Goal: Task Accomplishment & Management: Manage account settings

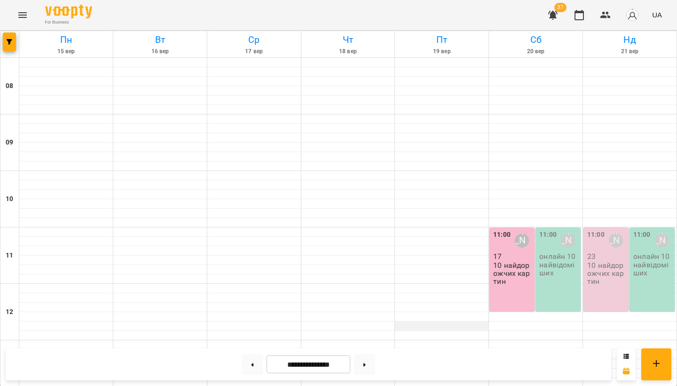
scroll to position [95, 0]
click at [611, 261] on p "10 найдорожчих картин" at bounding box center [606, 273] width 39 height 24
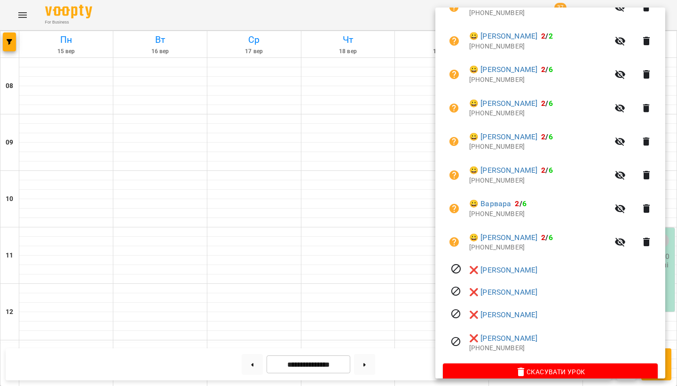
scroll to position [720, 0]
click at [334, 232] on div at bounding box center [338, 193] width 677 height 386
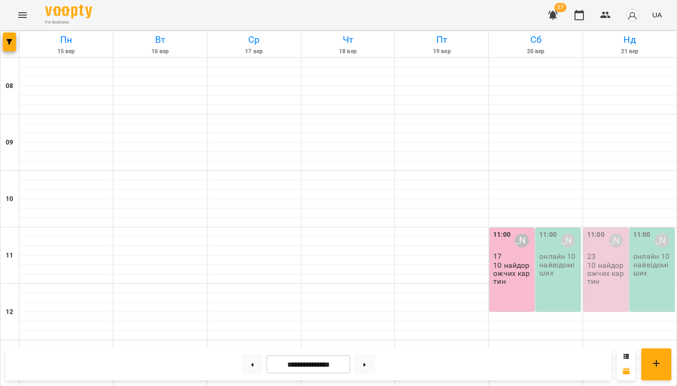
click at [601, 252] on p "23" at bounding box center [606, 256] width 39 height 8
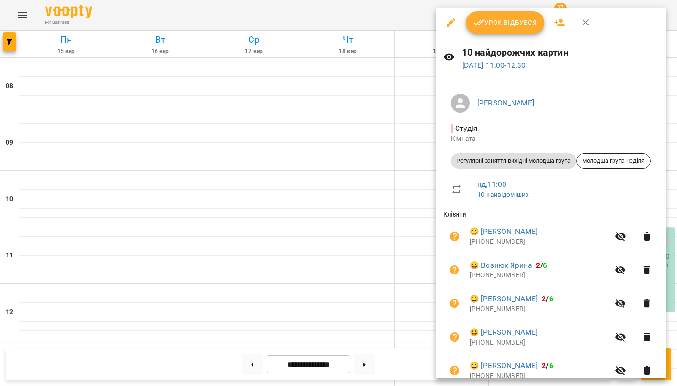
click at [558, 22] on icon "button" at bounding box center [559, 22] width 11 height 11
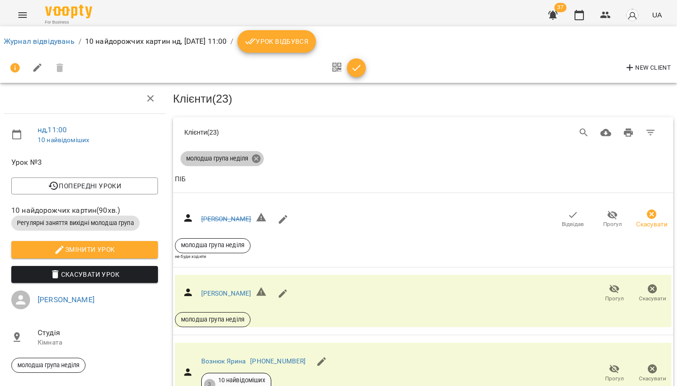
click at [259, 157] on icon at bounding box center [256, 158] width 8 height 8
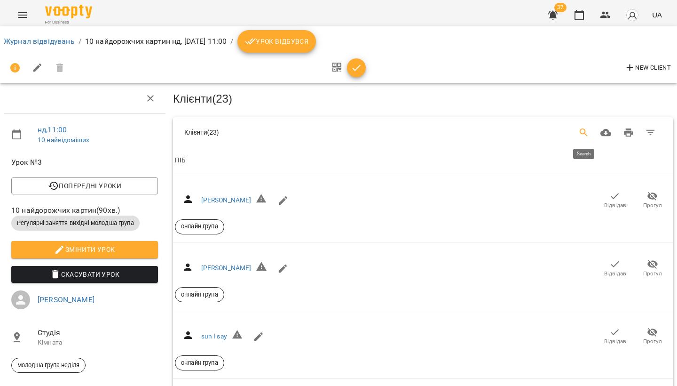
click at [582, 131] on icon "Search" at bounding box center [583, 132] width 11 height 11
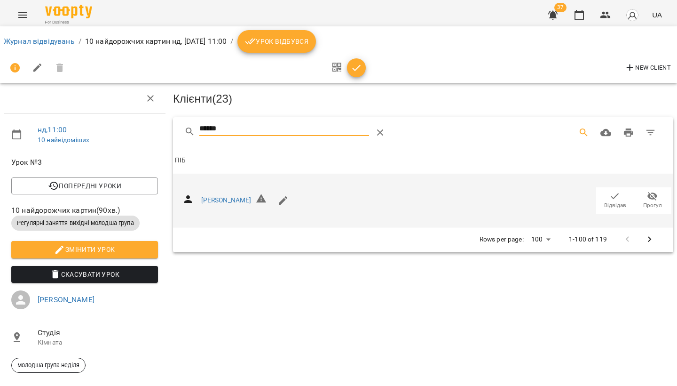
type input "******"
click at [611, 198] on icon "button" at bounding box center [614, 195] width 11 height 11
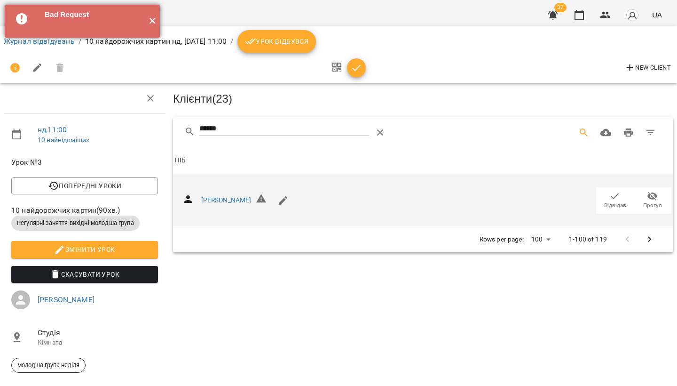
click at [150, 21] on button "✕" at bounding box center [152, 21] width 16 height 33
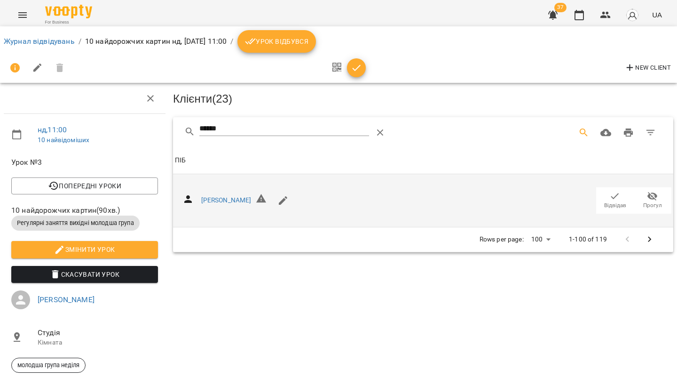
click at [608, 201] on span "Відвідав" at bounding box center [615, 205] width 22 height 8
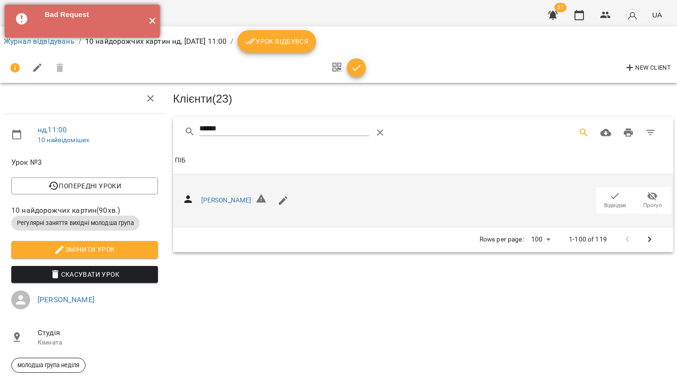
click at [155, 22] on button "✕" at bounding box center [152, 21] width 16 height 33
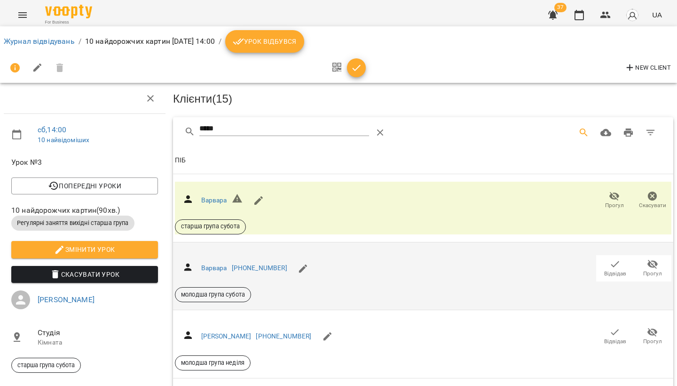
scroll to position [92, 0]
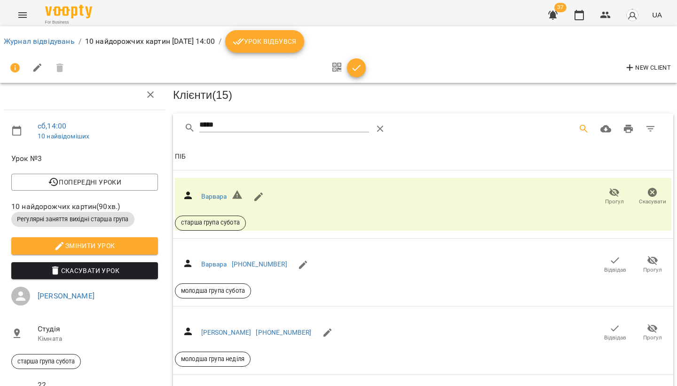
click at [20, 13] on icon "Menu" at bounding box center [22, 15] width 8 height 6
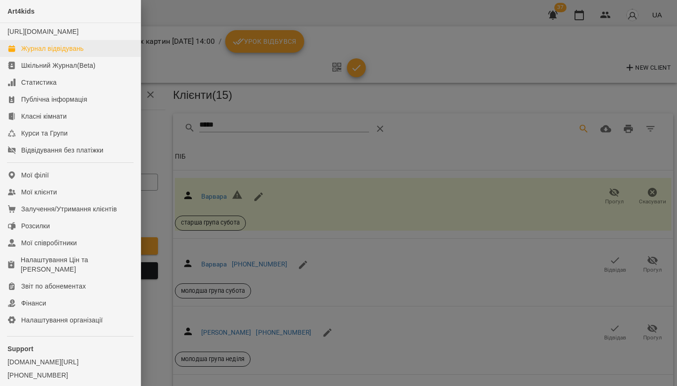
click at [37, 57] on link "Журнал відвідувань" at bounding box center [70, 48] width 141 height 17
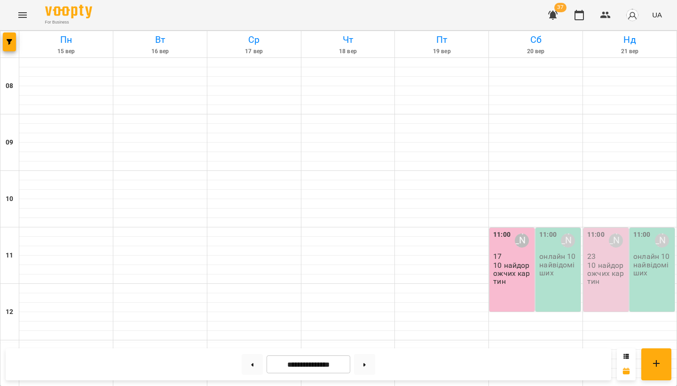
click at [607, 269] on p "10 найдорожчих картин" at bounding box center [606, 273] width 39 height 24
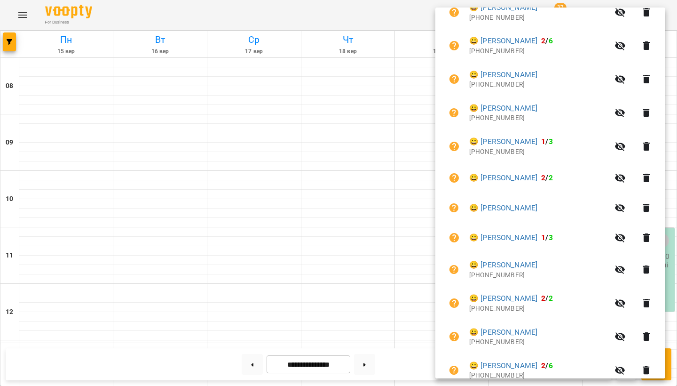
scroll to position [325, 0]
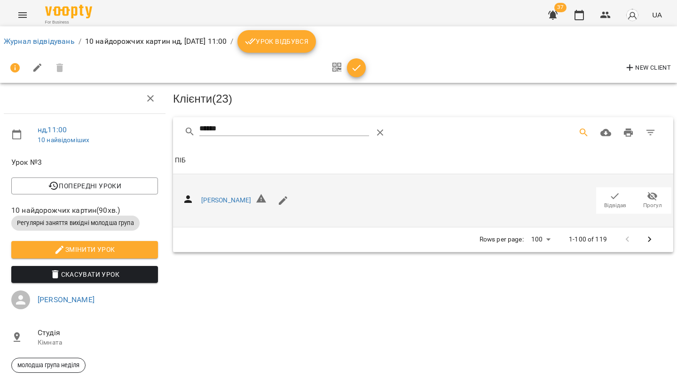
click at [609, 193] on icon "button" at bounding box center [614, 195] width 11 height 11
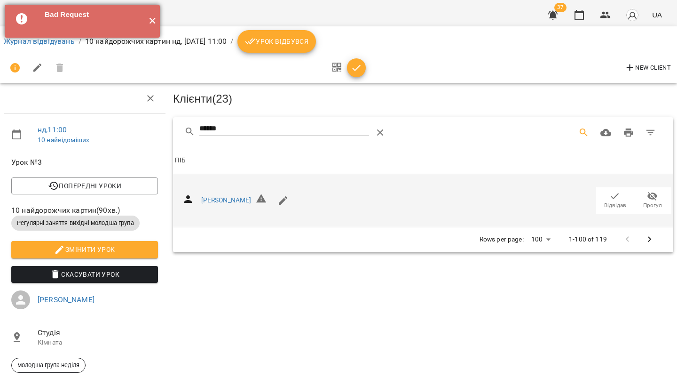
click at [152, 22] on button "✕" at bounding box center [152, 21] width 16 height 33
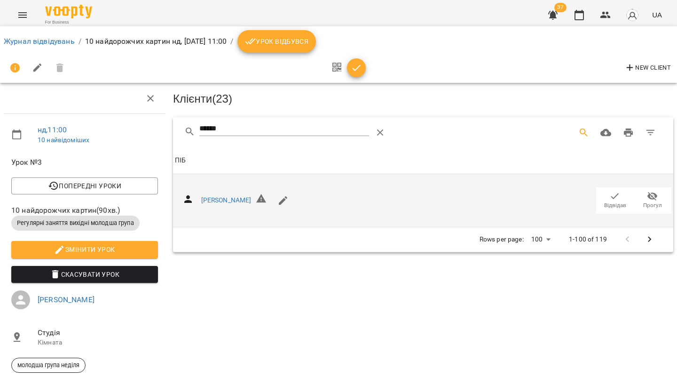
click at [619, 196] on icon "button" at bounding box center [614, 195] width 11 height 11
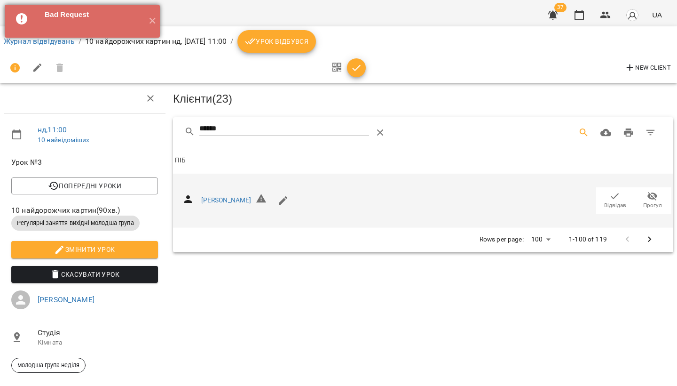
click at [76, 35] on div "Bad Request ✕" at bounding box center [82, 21] width 155 height 33
click at [17, 20] on icon at bounding box center [21, 18] width 11 height 11
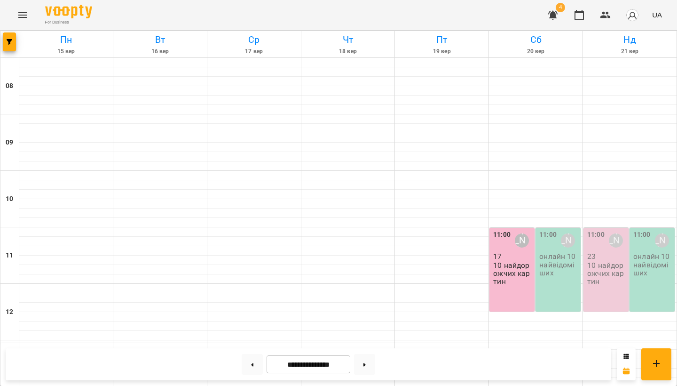
click at [19, 14] on icon "Menu" at bounding box center [22, 14] width 11 height 11
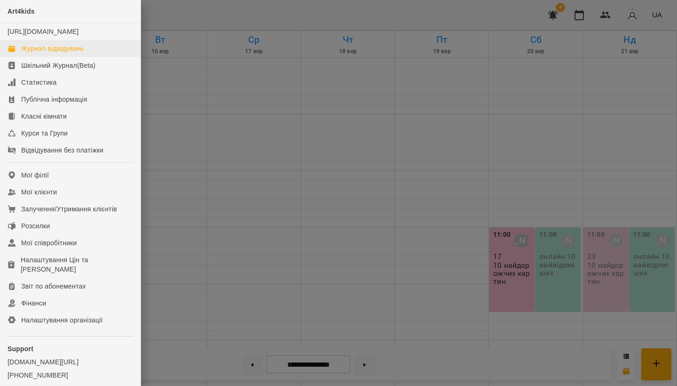
click at [39, 53] on div "Журнал відвідувань" at bounding box center [52, 48] width 63 height 9
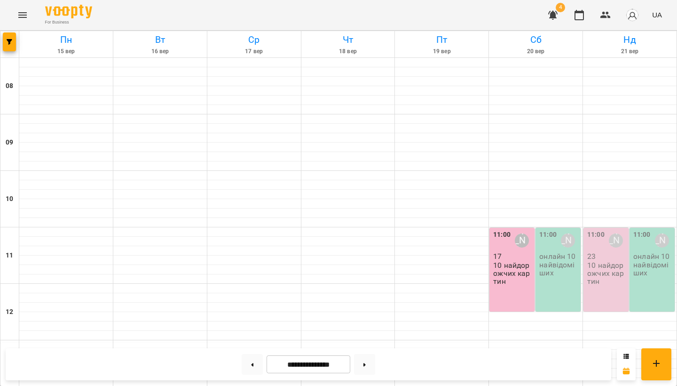
scroll to position [123, 0]
click at [596, 261] on p "10 найдорожчих картин" at bounding box center [606, 273] width 39 height 24
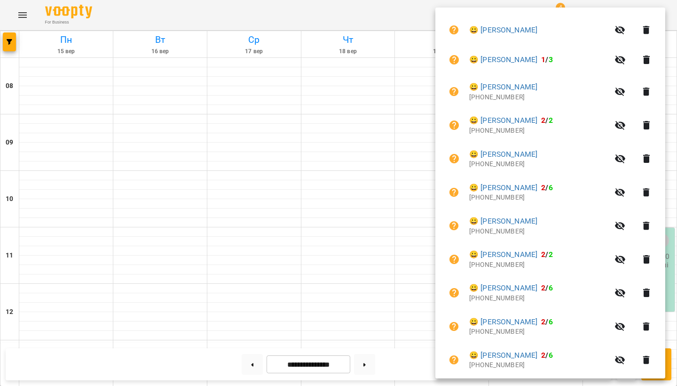
scroll to position [547, 0]
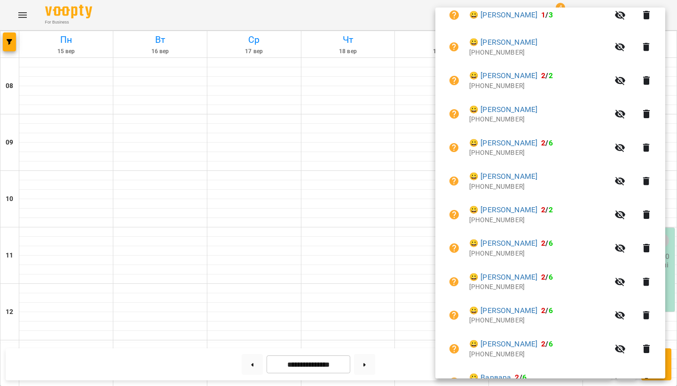
click at [331, 239] on div at bounding box center [338, 193] width 677 height 386
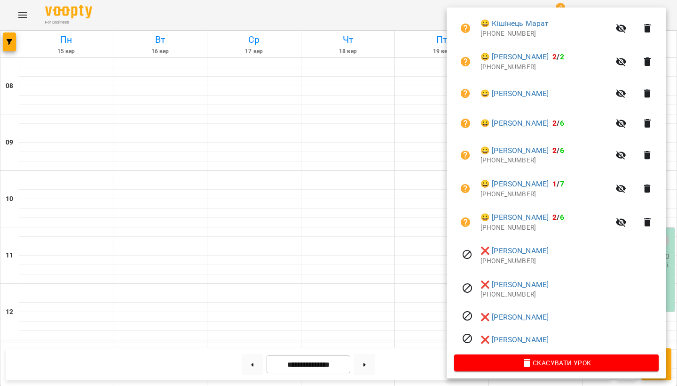
scroll to position [297, 0]
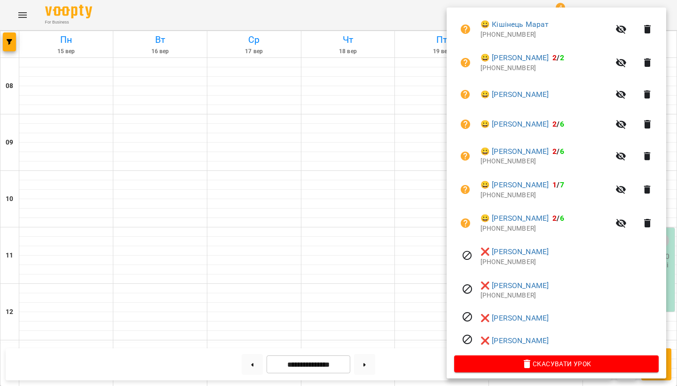
click at [194, 310] on div at bounding box center [338, 193] width 677 height 386
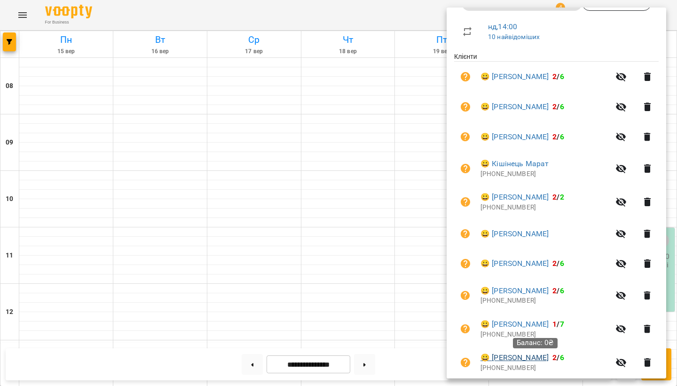
scroll to position [140, 0]
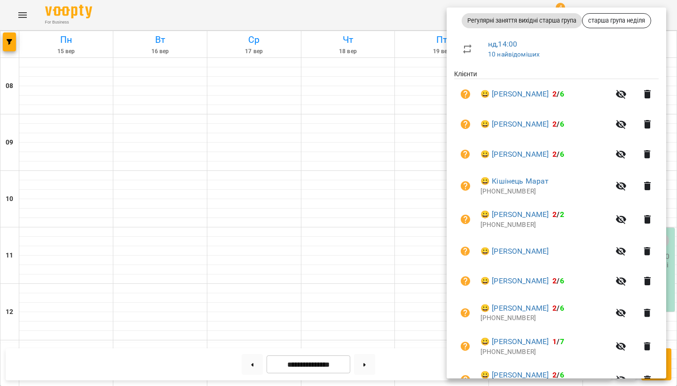
click at [386, 301] on div at bounding box center [338, 193] width 677 height 386
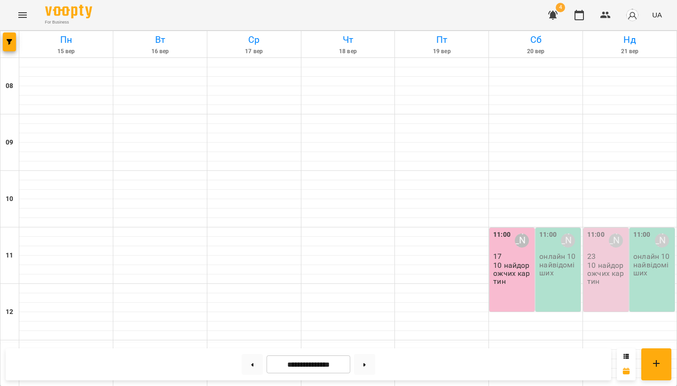
click at [607, 261] on p "10 найдорожчих картин" at bounding box center [606, 273] width 39 height 24
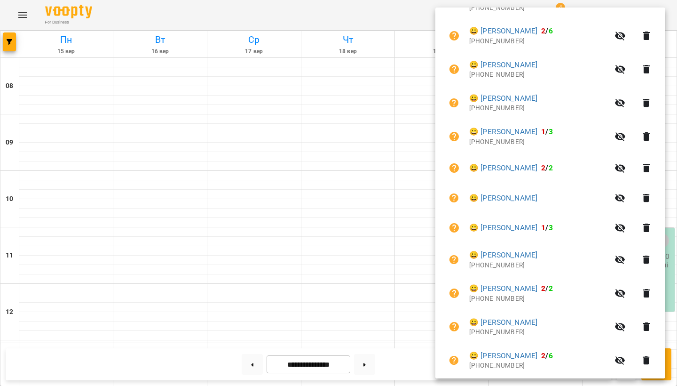
scroll to position [323, 0]
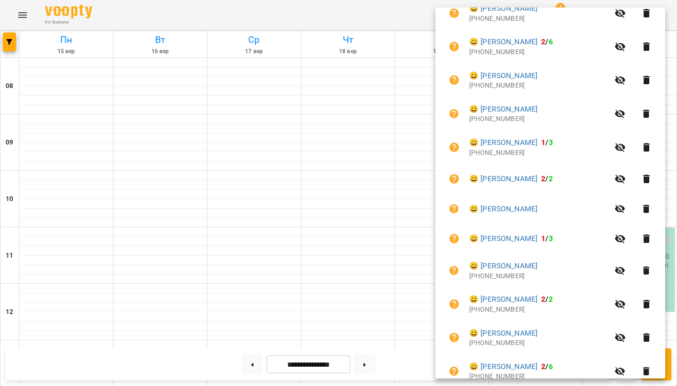
click at [339, 283] on div at bounding box center [338, 193] width 677 height 386
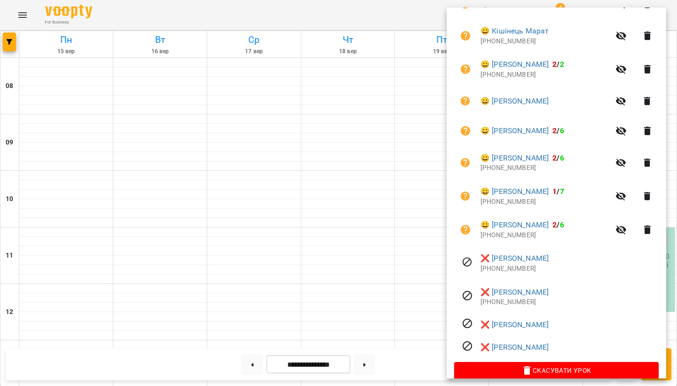
scroll to position [291, 0]
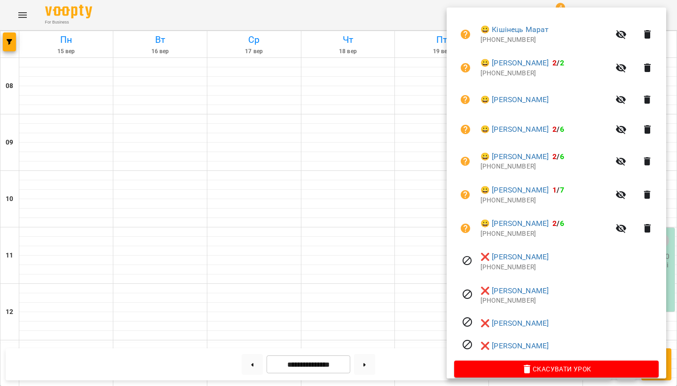
click at [301, 292] on div at bounding box center [338, 193] width 677 height 386
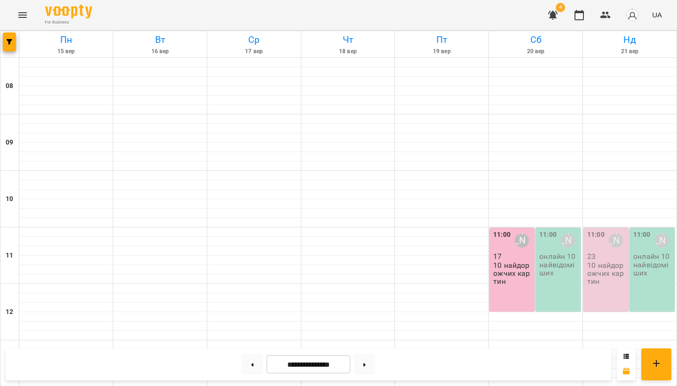
click at [552, 16] on icon "button" at bounding box center [552, 15] width 9 height 9
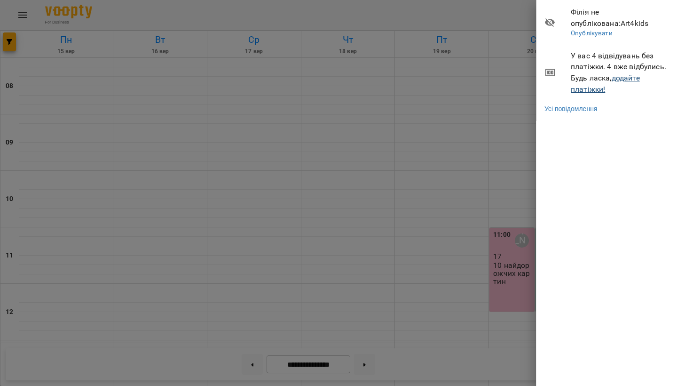
click at [620, 77] on link "додайте платіжки!" at bounding box center [605, 83] width 69 height 20
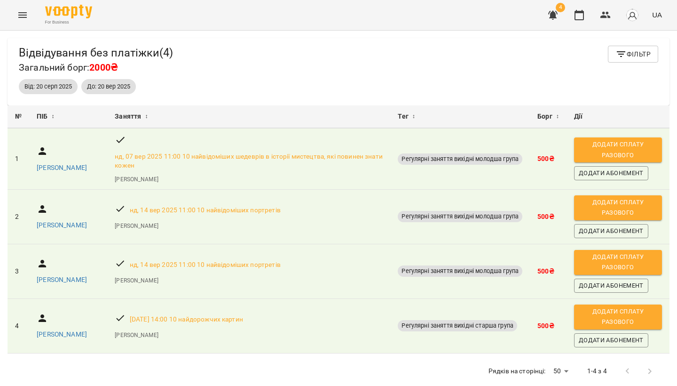
click at [83, 6] on img at bounding box center [68, 12] width 47 height 14
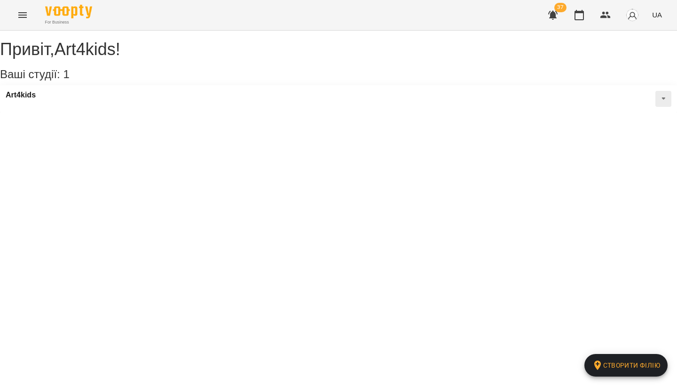
click at [19, 20] on icon "Menu" at bounding box center [22, 14] width 11 height 11
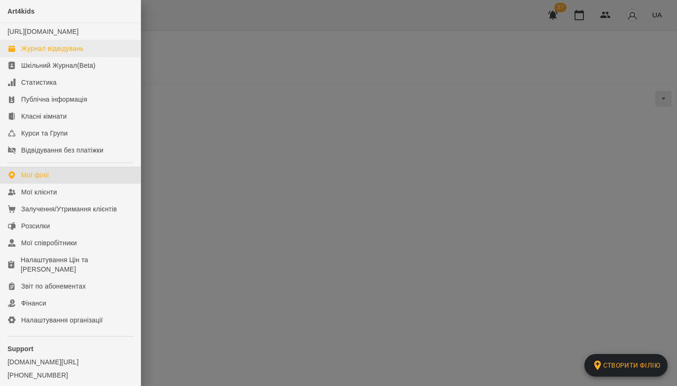
click at [35, 53] on div "Журнал відвідувань" at bounding box center [52, 48] width 63 height 9
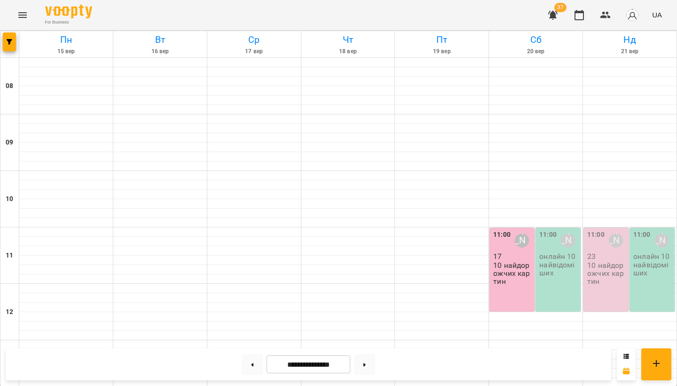
click at [554, 14] on icon "button" at bounding box center [552, 15] width 9 height 9
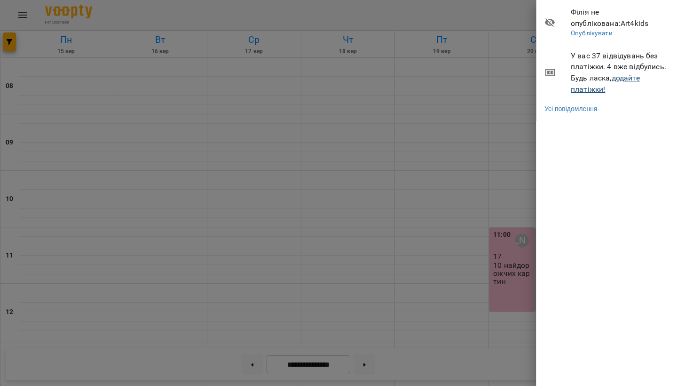
click at [592, 89] on link "додайте платіжки!" at bounding box center [605, 83] width 69 height 20
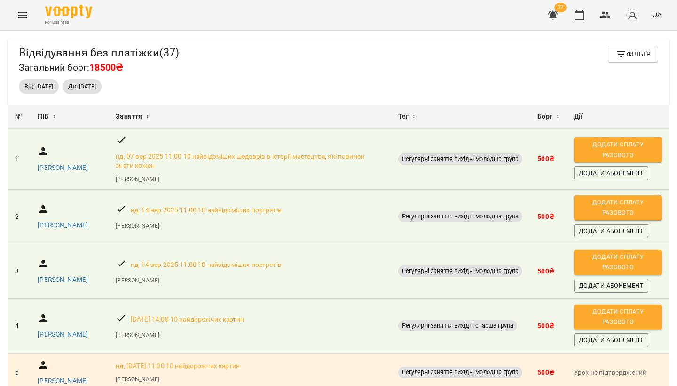
click at [23, 10] on icon "Menu" at bounding box center [22, 14] width 11 height 11
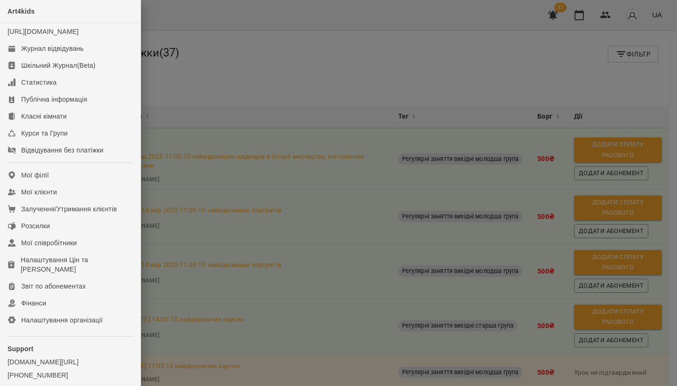
click at [323, 39] on div at bounding box center [338, 193] width 677 height 386
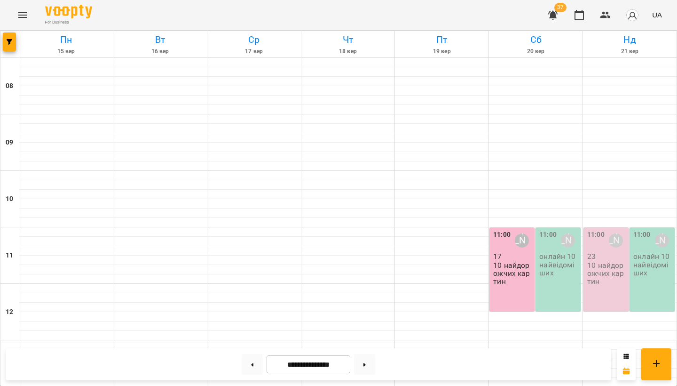
scroll to position [50, 0]
click at [604, 237] on div "11:00 Олександра Слодзік 23 10 найдорожчих картин" at bounding box center [605, 270] width 45 height 84
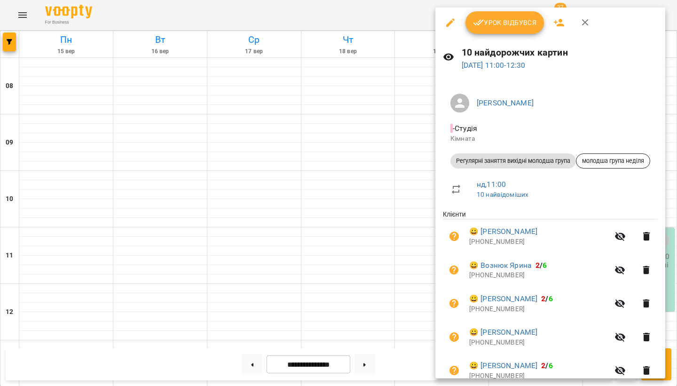
scroll to position [0, 0]
click at [553, 25] on icon "button" at bounding box center [558, 22] width 11 height 11
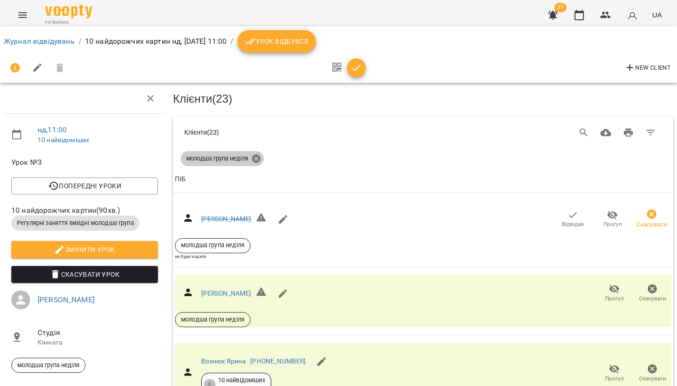
click at [259, 157] on icon at bounding box center [256, 158] width 8 height 8
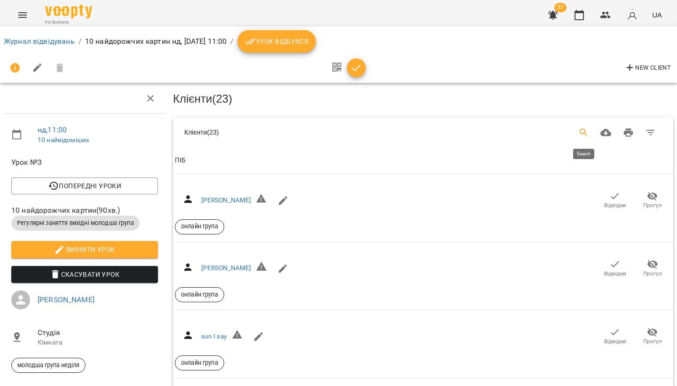
click at [582, 129] on icon "Search" at bounding box center [583, 132] width 11 height 11
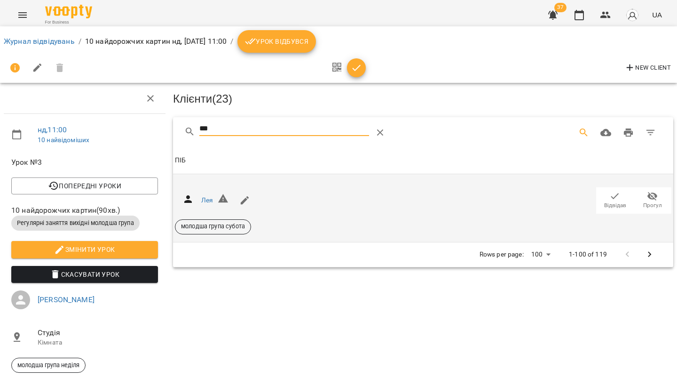
type input "***"
click at [617, 205] on span "Відвідав" at bounding box center [615, 205] width 22 height 8
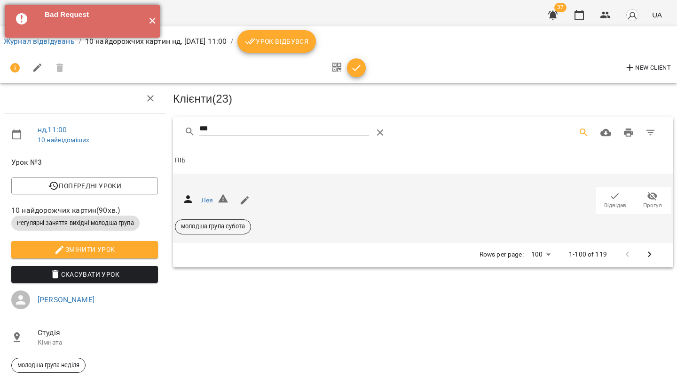
click at [151, 19] on button "✕" at bounding box center [152, 21] width 16 height 33
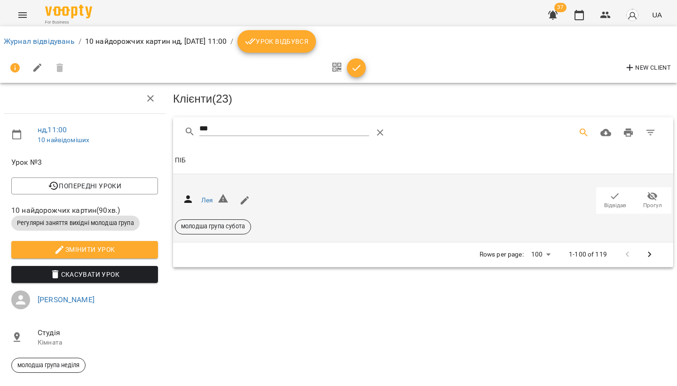
click at [615, 197] on icon "button" at bounding box center [614, 195] width 11 height 11
click at [16, 16] on button "Menu" at bounding box center [22, 15] width 23 height 23
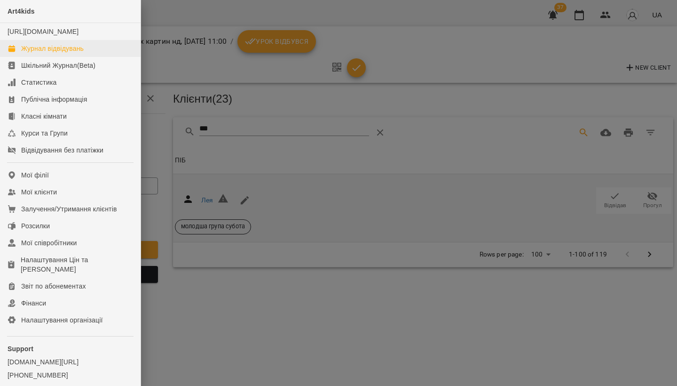
click at [42, 52] on link "Журнал відвідувань" at bounding box center [70, 48] width 141 height 17
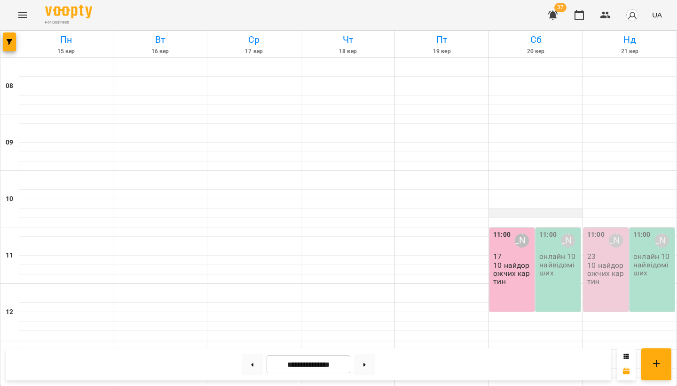
scroll to position [207, 0]
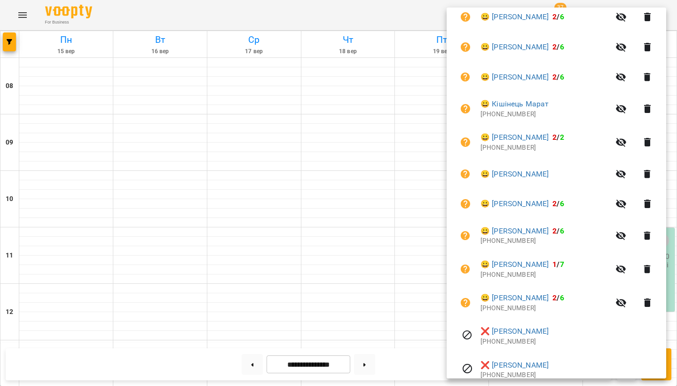
scroll to position [222, 0]
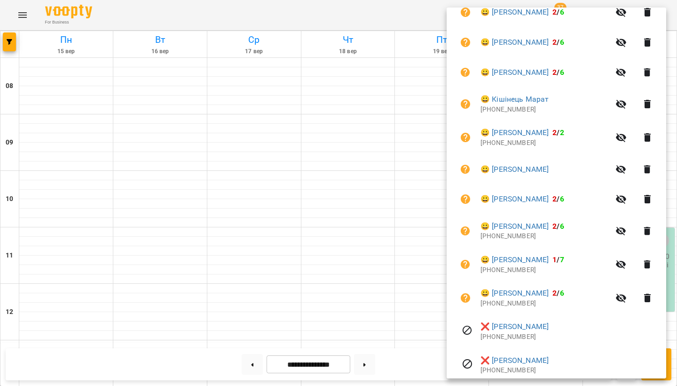
click at [385, 187] on div at bounding box center [338, 193] width 677 height 386
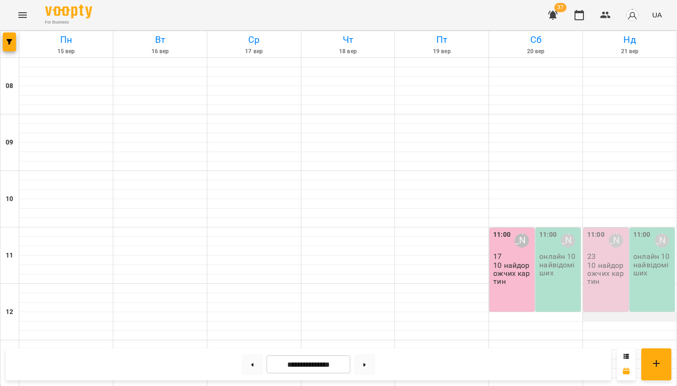
scroll to position [169, 0]
click at [607, 261] on p "10 найдорожчих картин" at bounding box center [606, 273] width 39 height 24
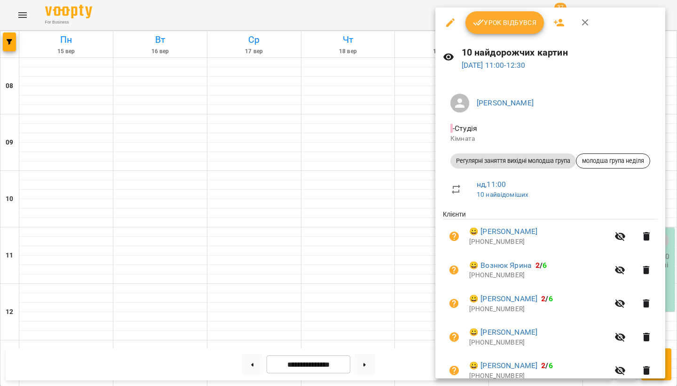
scroll to position [0, 0]
click at [562, 22] on icon "button" at bounding box center [558, 22] width 11 height 11
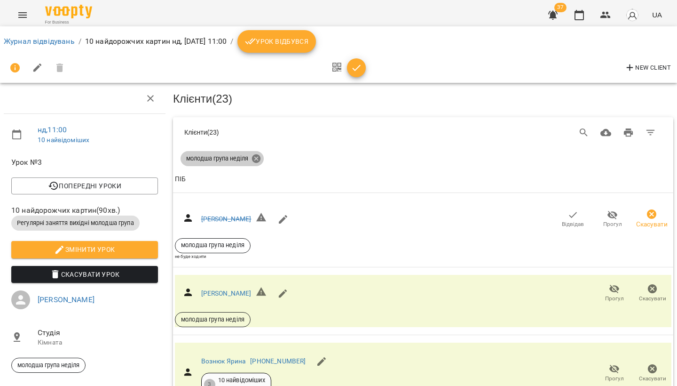
click at [258, 158] on icon at bounding box center [256, 158] width 10 height 10
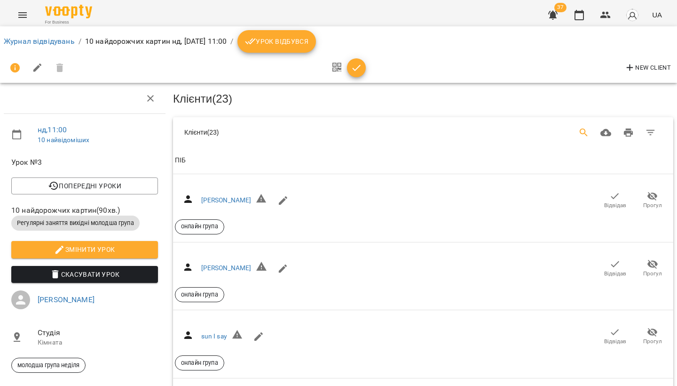
click at [578, 128] on icon "Search" at bounding box center [583, 132] width 11 height 11
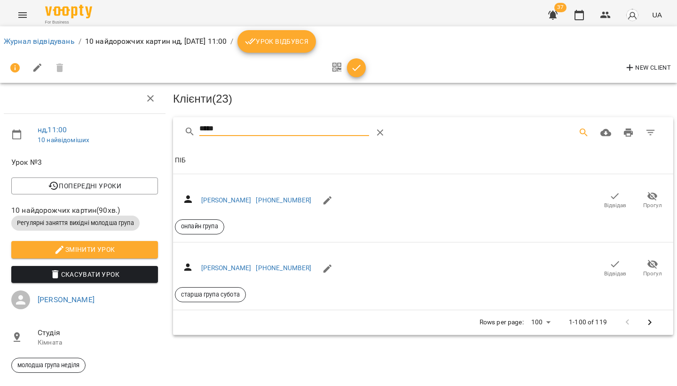
type input "*****"
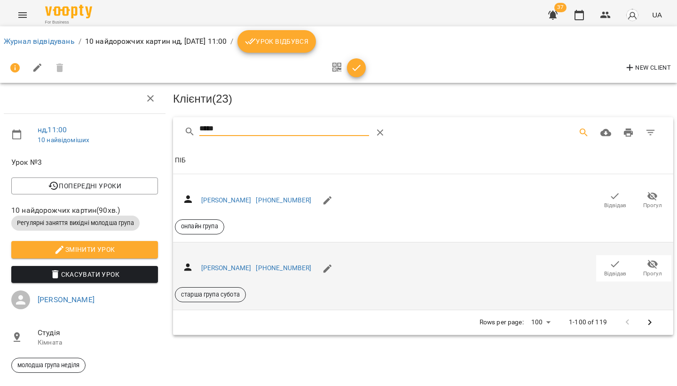
drag, startPoint x: 216, startPoint y: 146, endPoint x: 614, endPoint y: 265, distance: 416.1
click at [614, 265] on icon "button" at bounding box center [614, 263] width 11 height 11
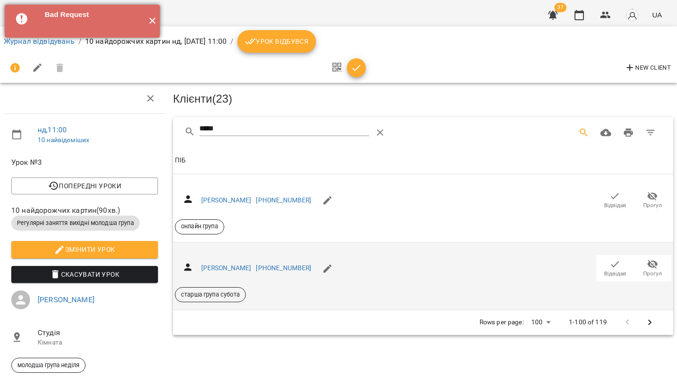
click at [155, 23] on button "✕" at bounding box center [152, 21] width 16 height 33
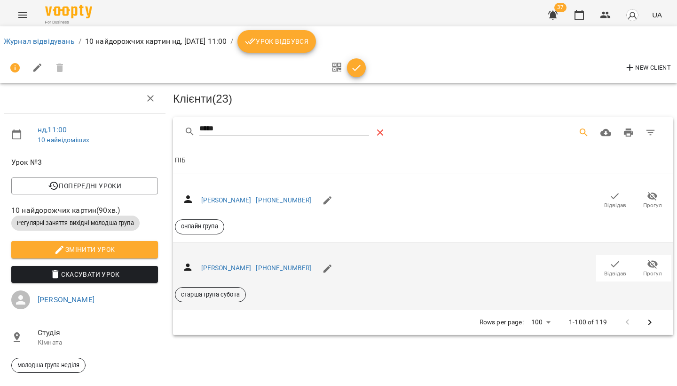
click at [382, 133] on icon "Table Toolbar" at bounding box center [380, 132] width 7 height 7
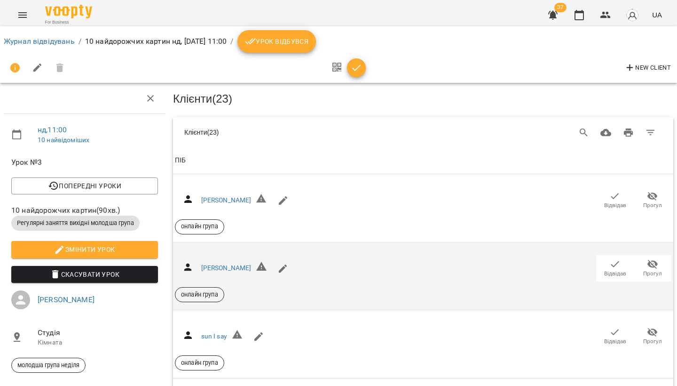
click at [22, 15] on icon "Menu" at bounding box center [22, 14] width 11 height 11
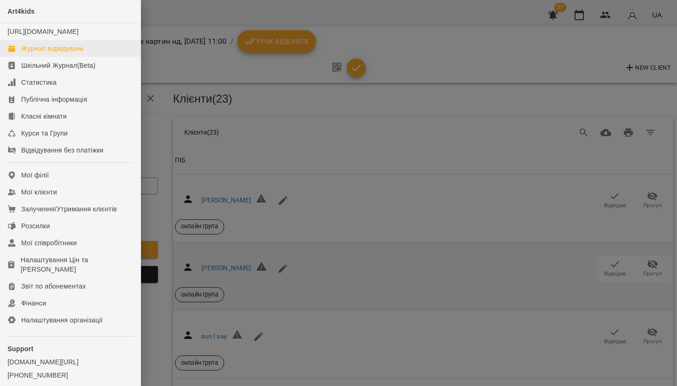
click at [47, 53] on div "Журнал відвідувань" at bounding box center [52, 48] width 63 height 9
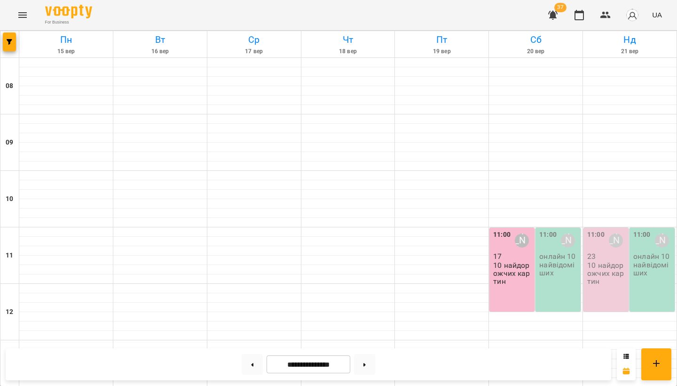
click at [600, 264] on p "10 найдорожчих картин" at bounding box center [606, 273] width 39 height 24
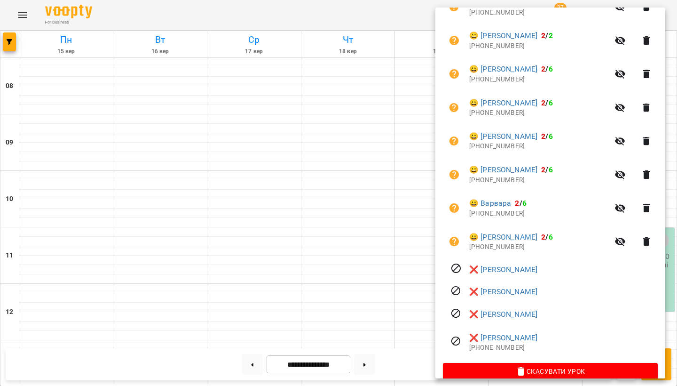
scroll to position [720, 0]
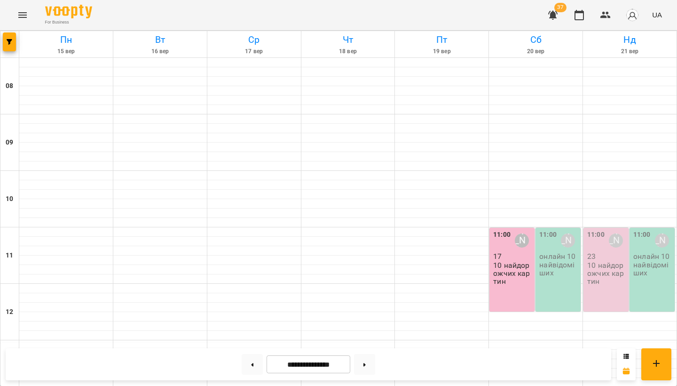
click at [605, 282] on p "10 найдорожчих картин" at bounding box center [606, 273] width 39 height 24
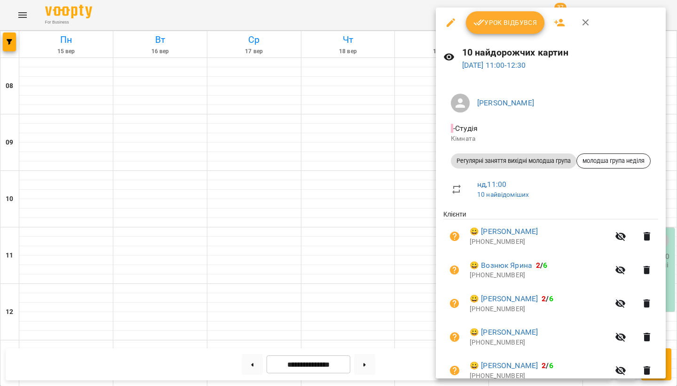
click at [557, 23] on icon "button" at bounding box center [559, 23] width 10 height 8
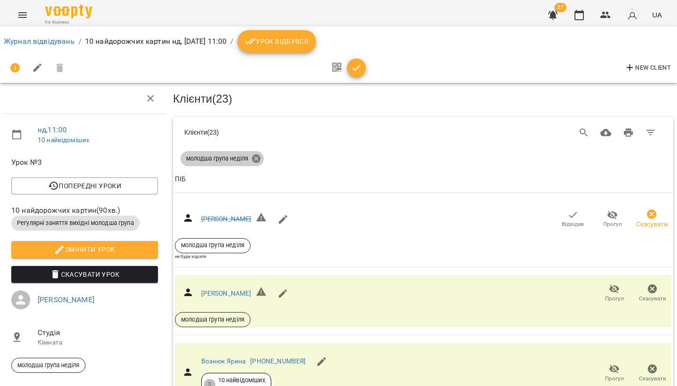
click at [256, 156] on icon at bounding box center [256, 158] width 10 height 10
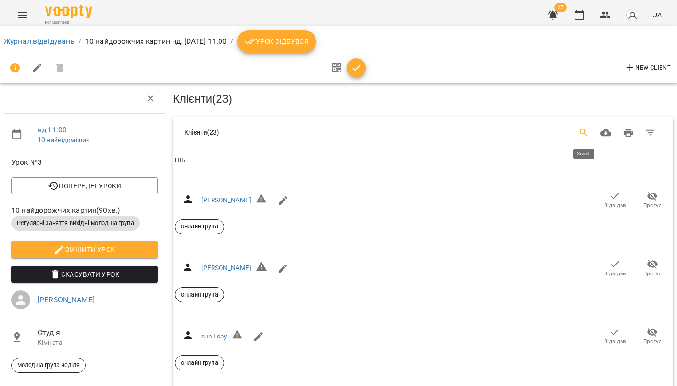
click at [582, 129] on icon "Search" at bounding box center [583, 132] width 11 height 11
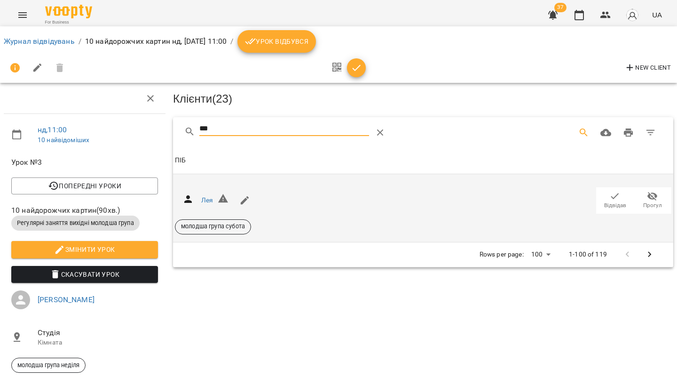
type input "***"
click at [615, 197] on icon "button" at bounding box center [614, 195] width 11 height 11
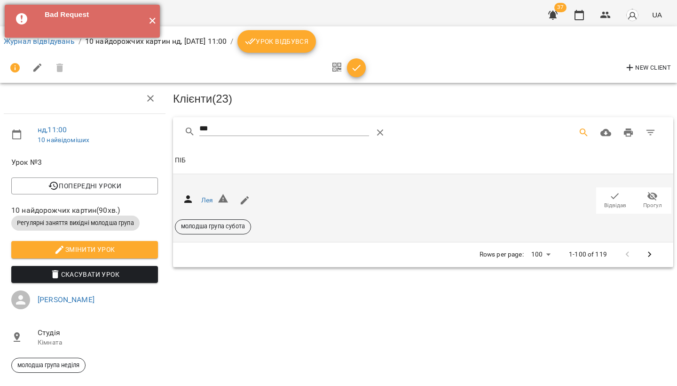
click at [150, 21] on button "✕" at bounding box center [152, 21] width 16 height 33
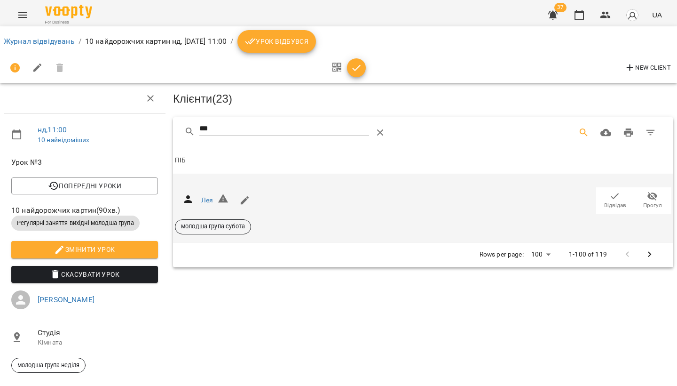
click at [610, 201] on span "Відвідав" at bounding box center [615, 205] width 22 height 8
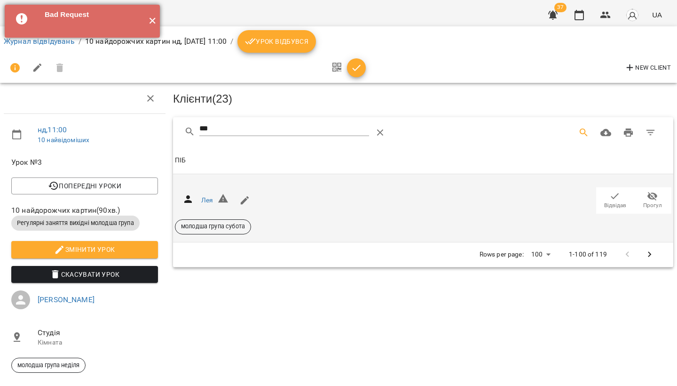
click at [150, 20] on button "✕" at bounding box center [152, 21] width 16 height 33
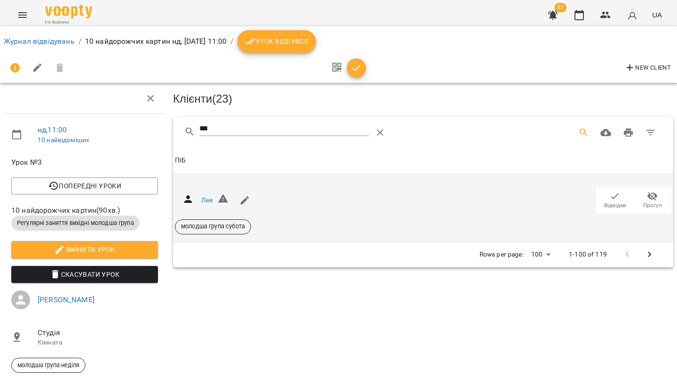
click at [84, 12] on img at bounding box center [68, 12] width 47 height 14
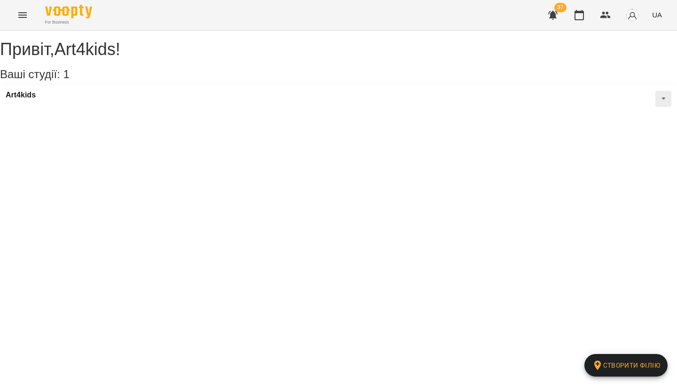
click at [24, 15] on icon "Menu" at bounding box center [22, 14] width 11 height 11
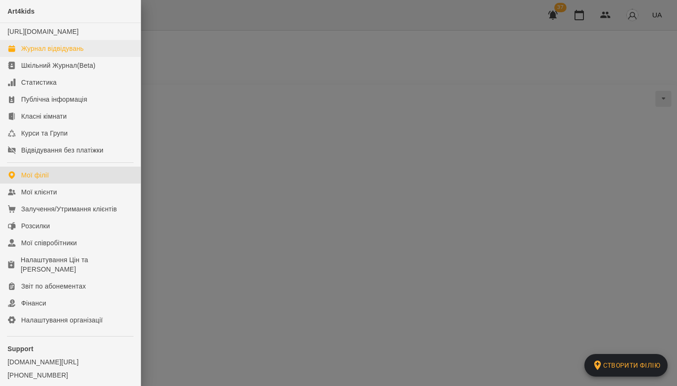
click at [41, 53] on div "Журнал відвідувань" at bounding box center [52, 48] width 63 height 9
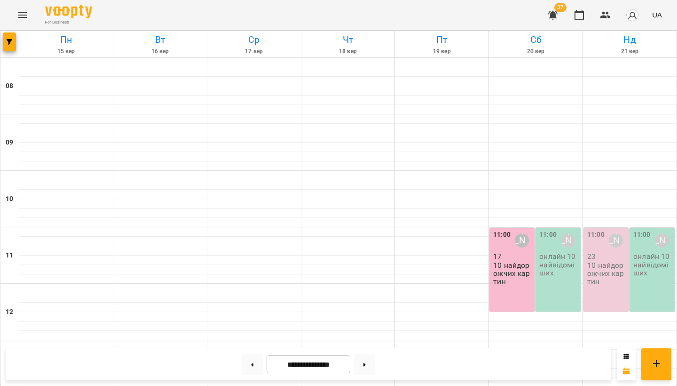
click at [599, 255] on p "23" at bounding box center [606, 256] width 39 height 8
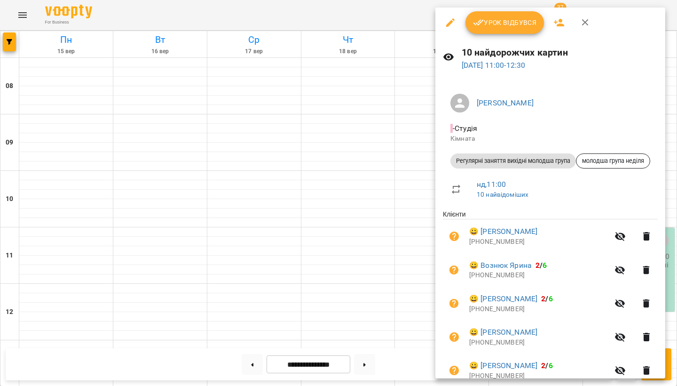
click at [529, 53] on h6 "10 найдорожчих картин" at bounding box center [560, 52] width 196 height 15
click at [453, 22] on icon "button" at bounding box center [450, 22] width 11 height 11
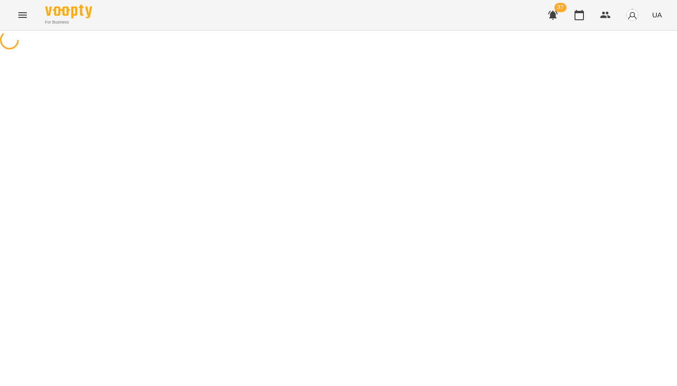
select select "**********"
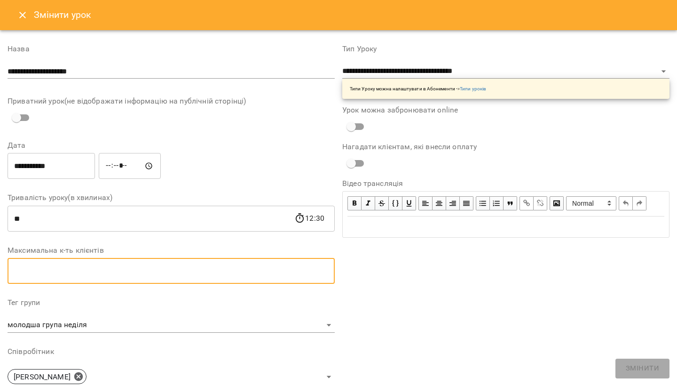
click at [59, 264] on input "**" at bounding box center [171, 271] width 327 height 26
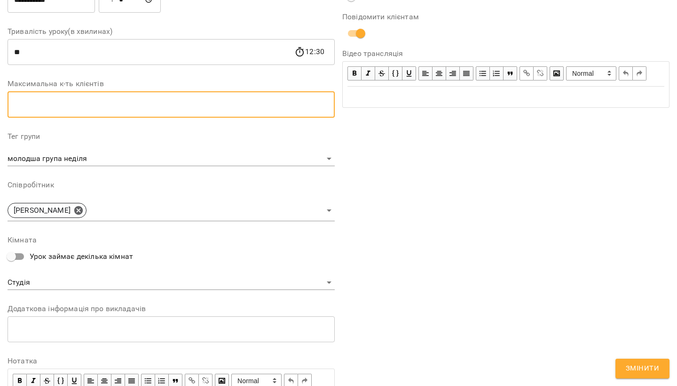
scroll to position [244, 0]
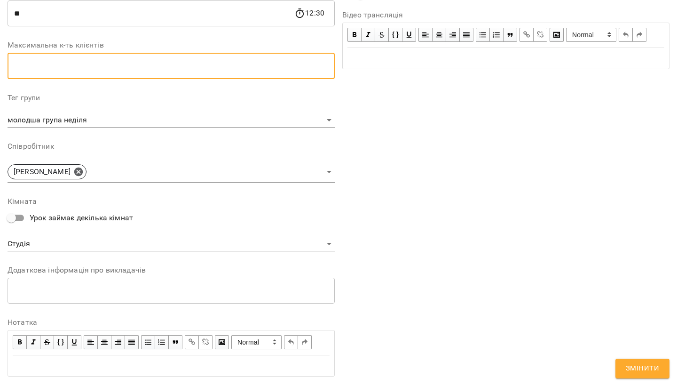
type input "**"
click at [634, 364] on span "Змінити" at bounding box center [642, 368] width 33 height 12
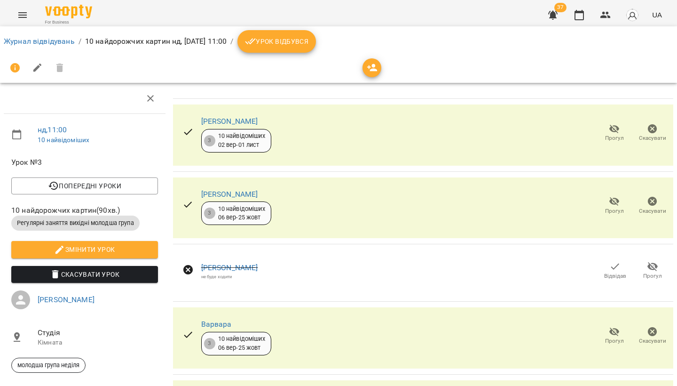
click at [22, 15] on icon "Menu" at bounding box center [22, 15] width 8 height 6
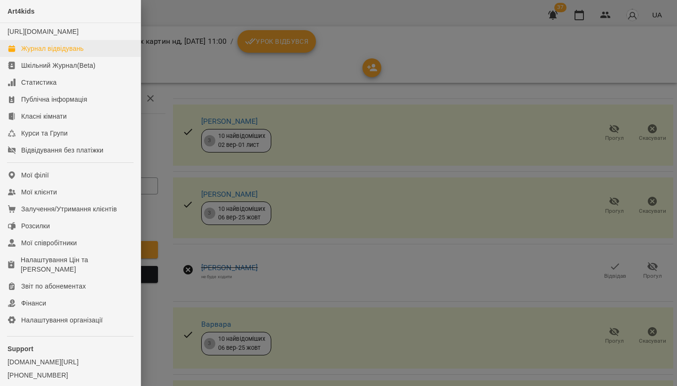
click at [34, 53] on div "Журнал відвідувань" at bounding box center [52, 48] width 63 height 9
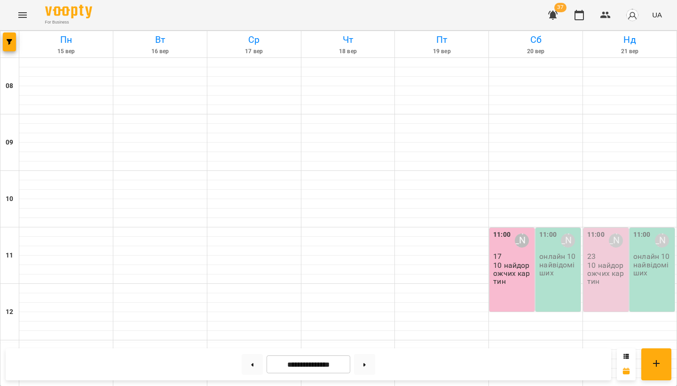
click at [604, 254] on p "23" at bounding box center [606, 256] width 39 height 8
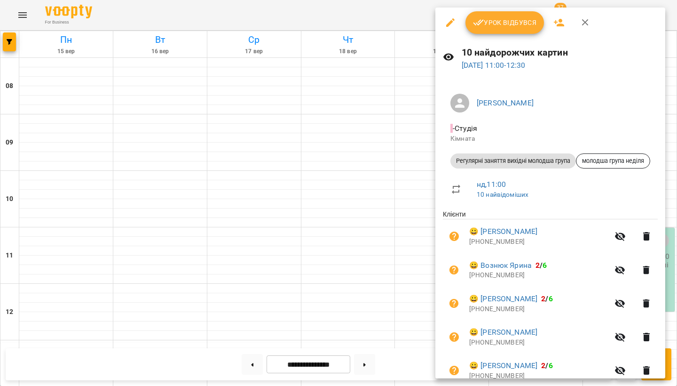
click at [557, 23] on icon "button" at bounding box center [558, 22] width 11 height 11
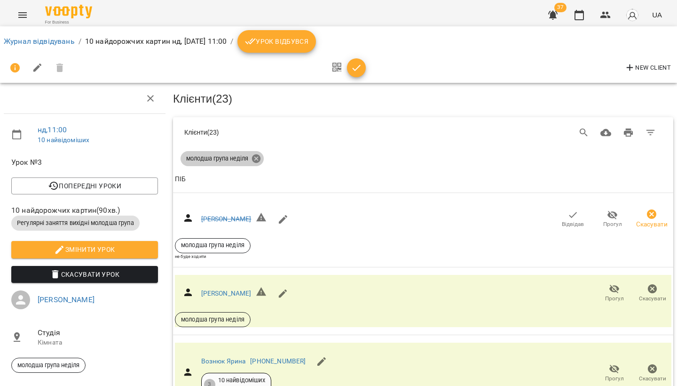
click at [259, 155] on icon at bounding box center [256, 158] width 8 height 8
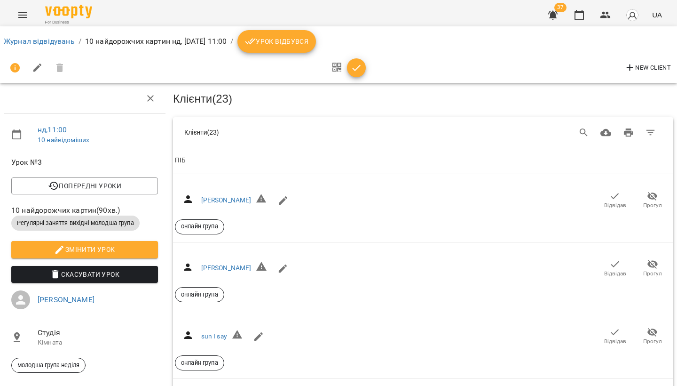
click at [258, 159] on span "ПІБ" at bounding box center [423, 160] width 496 height 11
click at [588, 128] on icon "Search" at bounding box center [583, 132] width 11 height 11
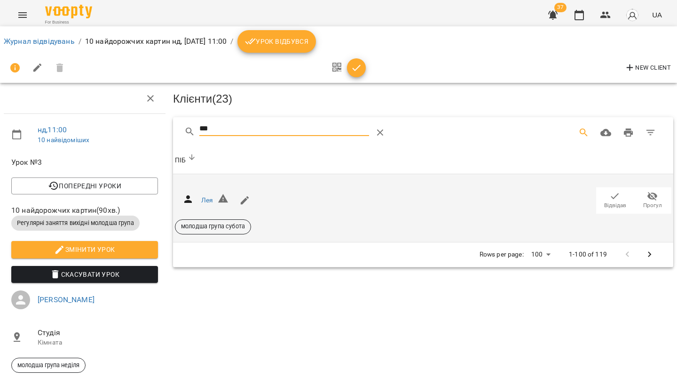
click at [602, 204] on span "Відвідав" at bounding box center [615, 199] width 26 height 19
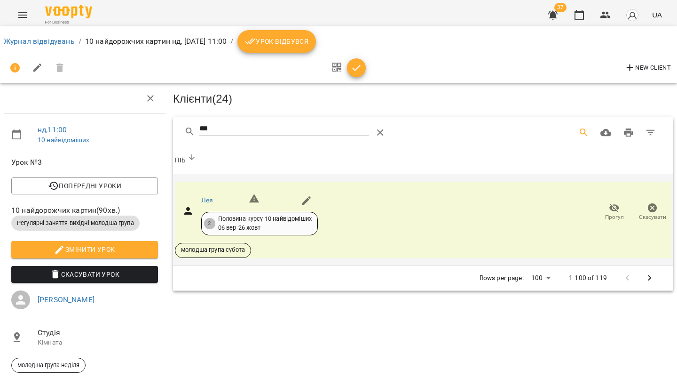
click at [253, 129] on input "***" at bounding box center [284, 128] width 170 height 15
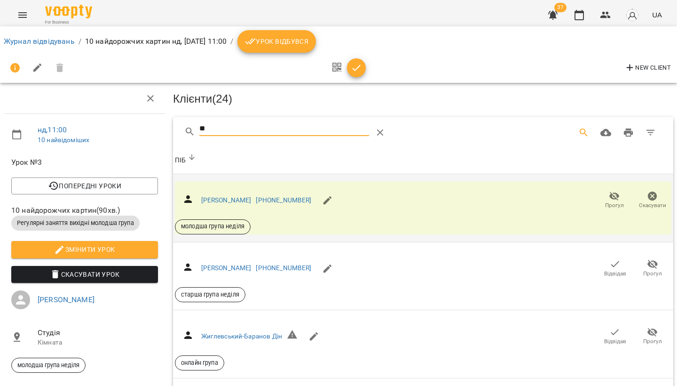
type input "*"
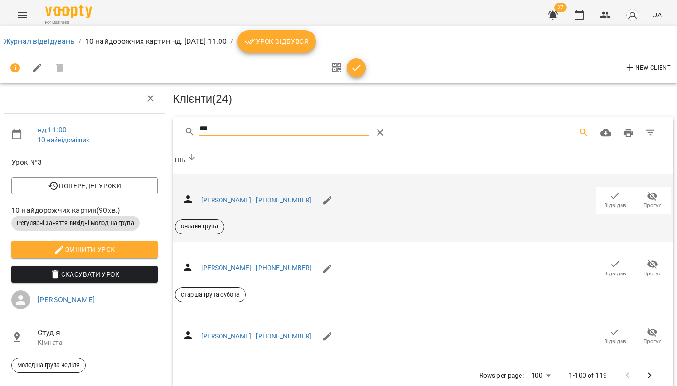
type input "***"
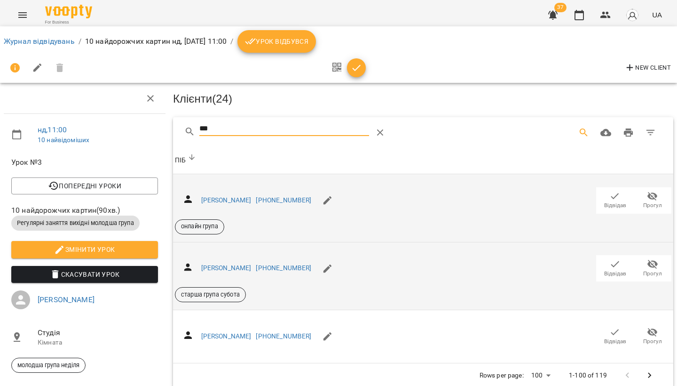
drag, startPoint x: 253, startPoint y: 129, endPoint x: 614, endPoint y: 264, distance: 385.9
click at [614, 264] on icon "button" at bounding box center [615, 264] width 8 height 6
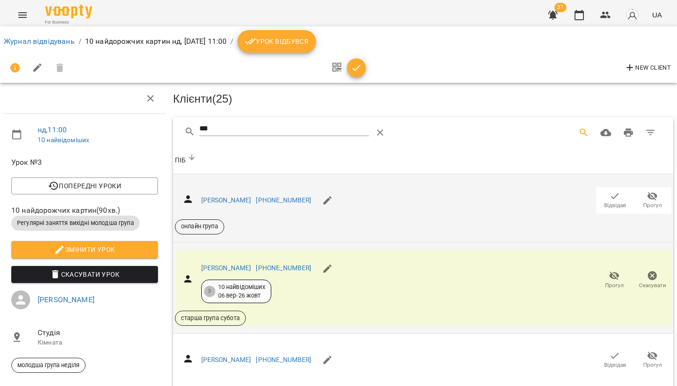
click at [26, 17] on icon "Menu" at bounding box center [22, 15] width 8 height 6
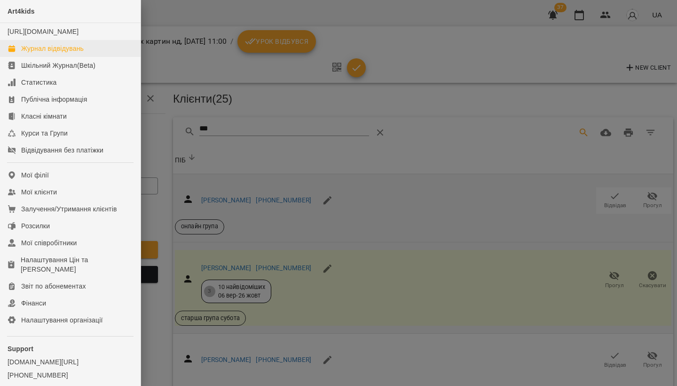
click at [35, 53] on div "Журнал відвідувань" at bounding box center [52, 48] width 63 height 9
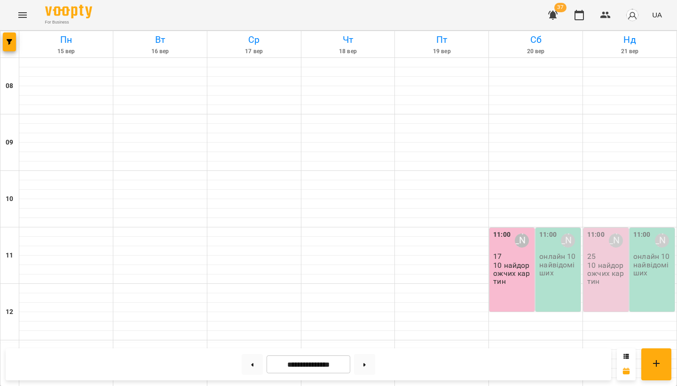
scroll to position [104, 0]
click at [607, 228] on div "11:00 Олександра Слодзік 25 10 найдорожчих картин" at bounding box center [605, 270] width 45 height 84
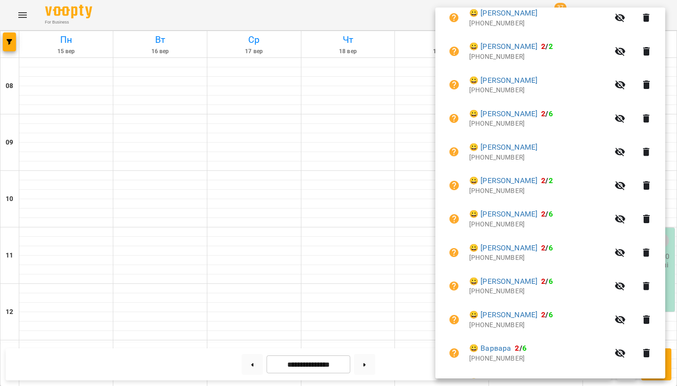
scroll to position [561, 0]
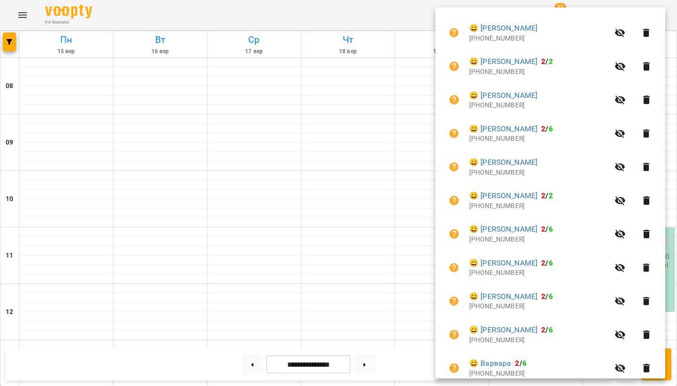
click at [281, 211] on div at bounding box center [338, 193] width 677 height 386
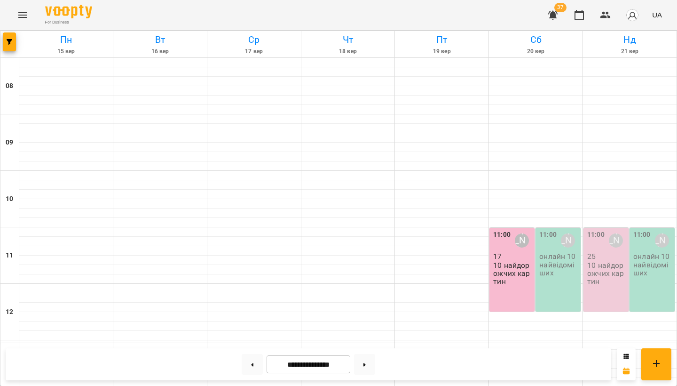
click at [610, 261] on p "10 найдорожчих картин" at bounding box center [606, 273] width 39 height 24
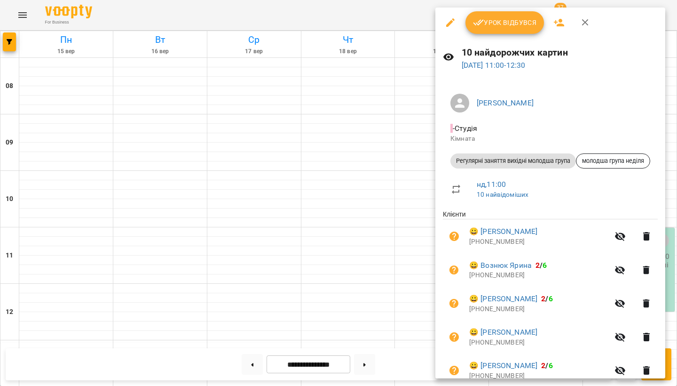
click at [559, 21] on icon "button" at bounding box center [559, 23] width 10 height 8
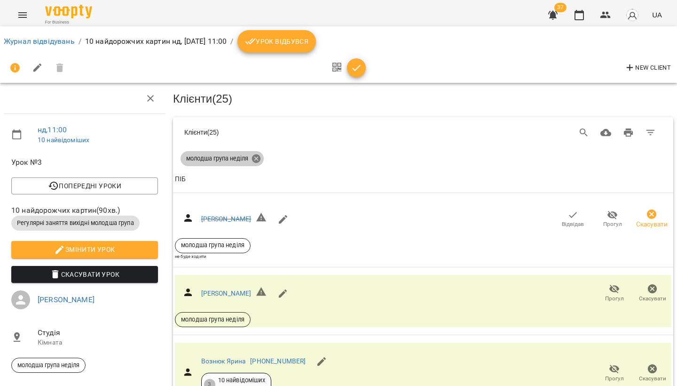
click at [257, 158] on icon at bounding box center [256, 158] width 8 height 8
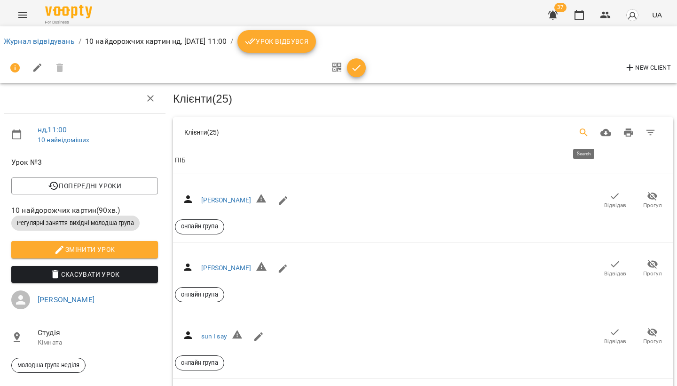
click at [583, 128] on icon "Search" at bounding box center [583, 132] width 11 height 11
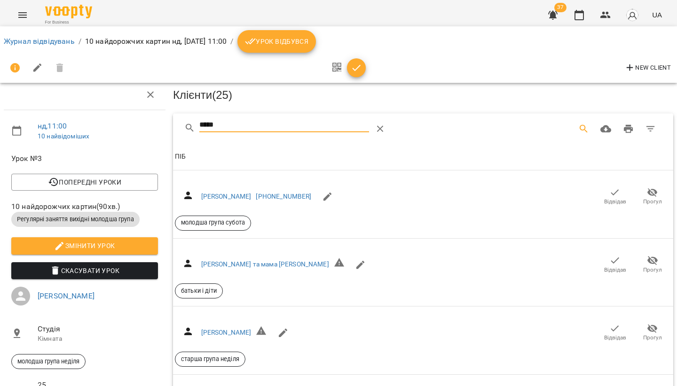
scroll to position [204, 0]
type input "*****"
click at [16, 11] on button "Menu" at bounding box center [22, 15] width 23 height 23
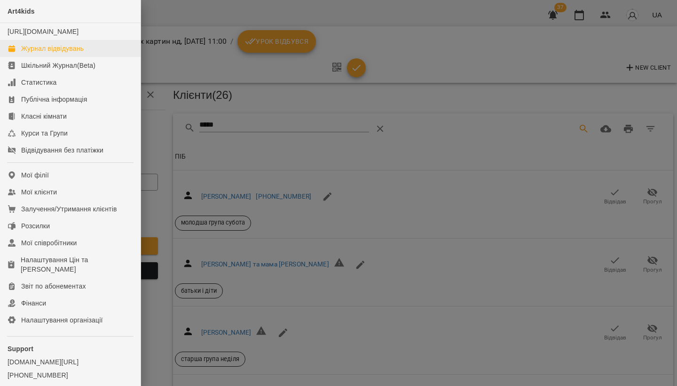
click at [31, 53] on div "Журнал відвідувань" at bounding box center [52, 48] width 63 height 9
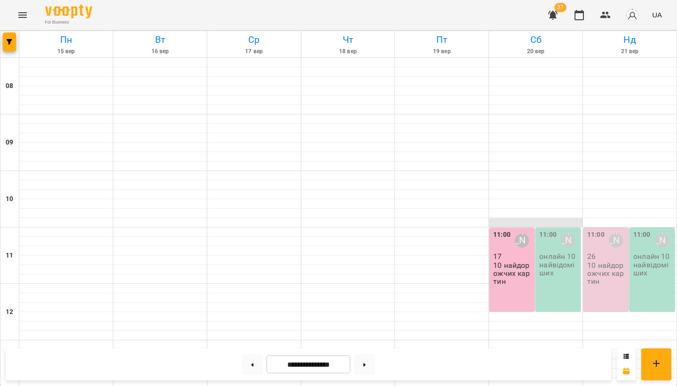
click at [557, 285] on div "11:00 Садовенко Оксана онлайн 10 найвідоміших" at bounding box center [558, 270] width 45 height 84
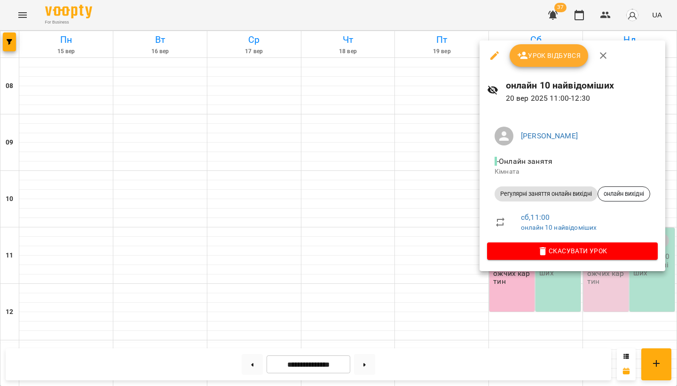
click at [409, 150] on div at bounding box center [338, 193] width 677 height 386
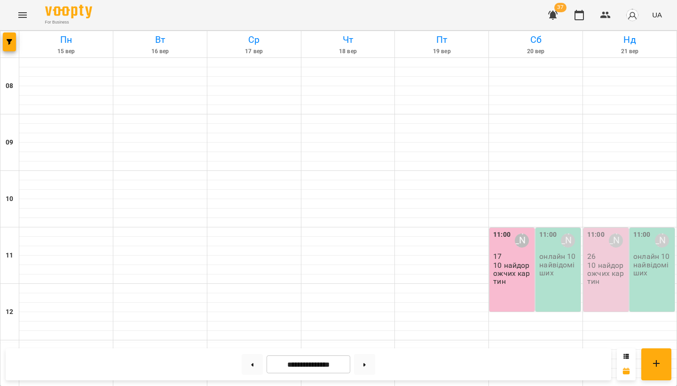
click at [609, 266] on p "10 найдорожчих картин" at bounding box center [606, 273] width 39 height 24
click at [602, 261] on p "10 найдорожчих картин" at bounding box center [606, 273] width 39 height 24
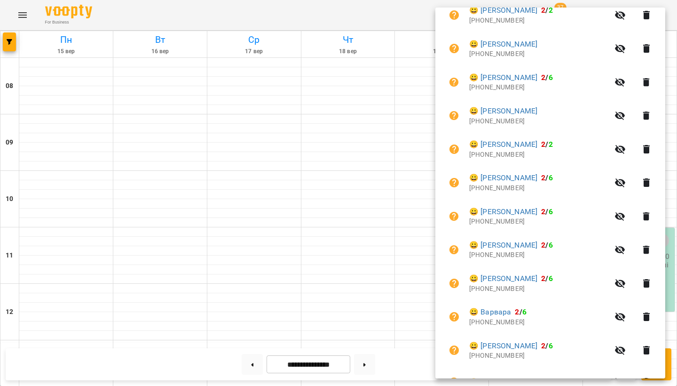
scroll to position [612, 0]
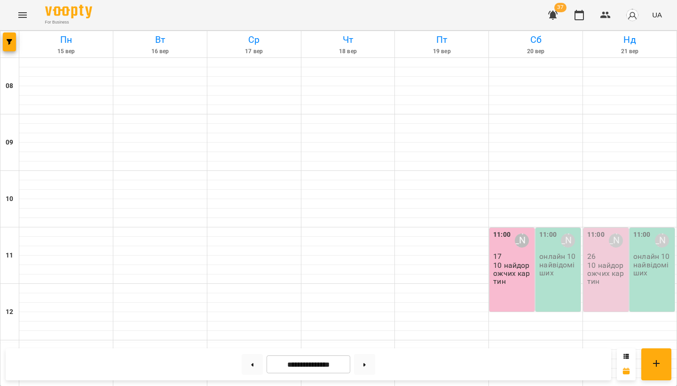
click at [605, 268] on p "10 найдорожчих картин" at bounding box center [606, 273] width 39 height 24
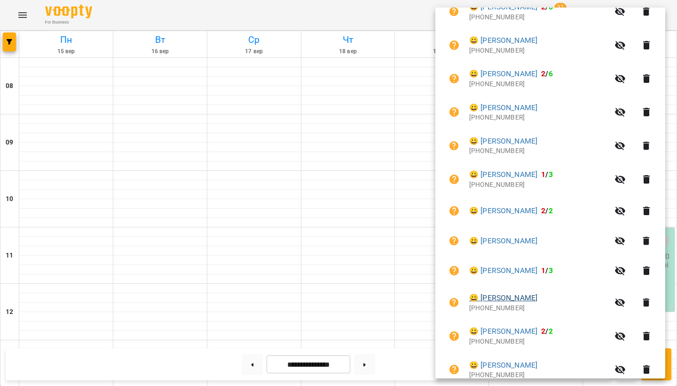
scroll to position [301, 0]
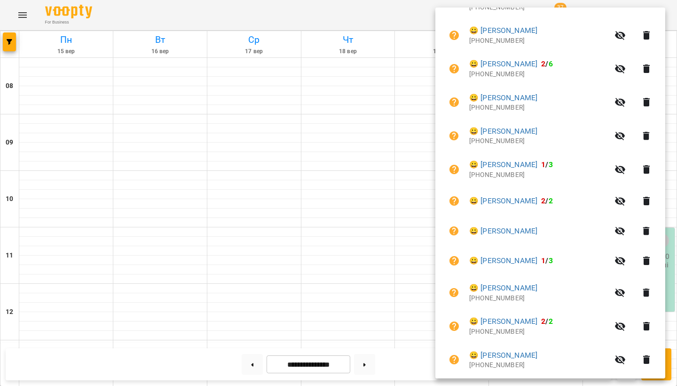
click at [649, 227] on icon "button" at bounding box center [646, 231] width 7 height 8
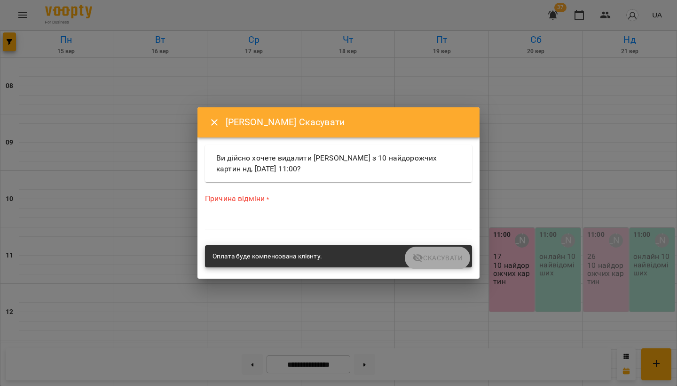
click at [284, 221] on textarea at bounding box center [338, 222] width 267 height 8
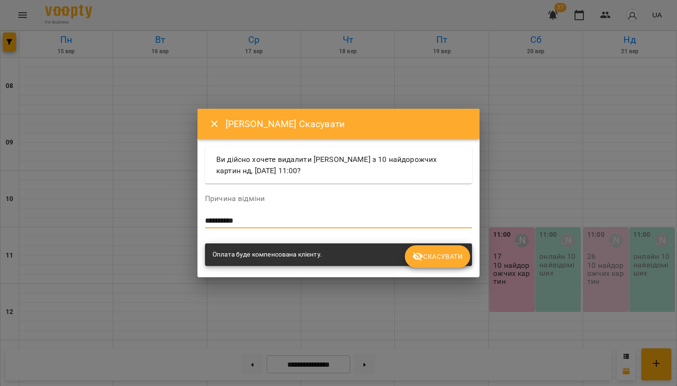
type textarea "**********"
click at [462, 256] on span "Скасувати" at bounding box center [437, 256] width 50 height 11
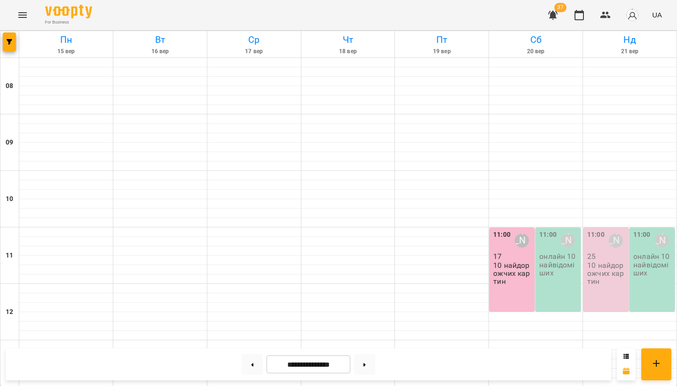
click at [602, 266] on p "10 найдорожчих картин" at bounding box center [606, 273] width 39 height 24
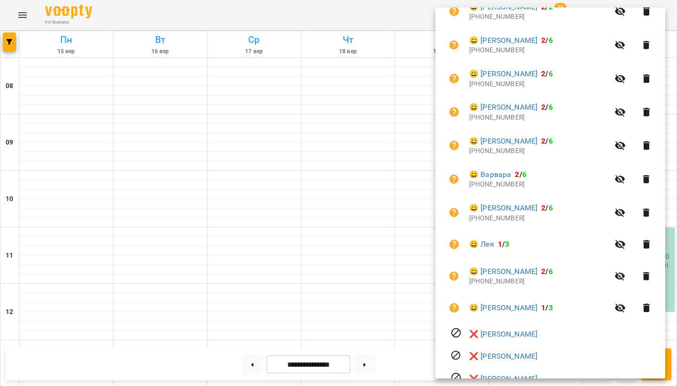
scroll to position [721, 0]
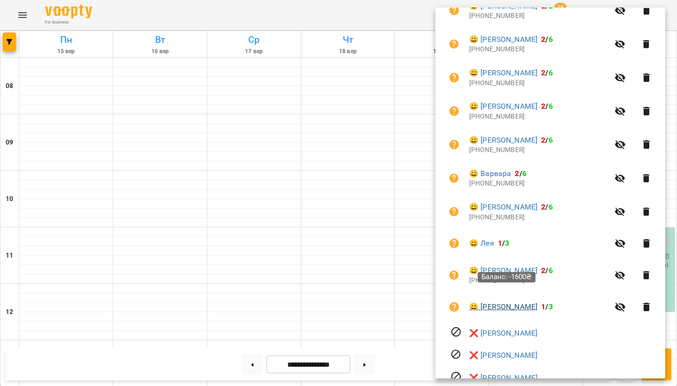
click at [529, 278] on span "Баланс: -1600₴" at bounding box center [506, 276] width 50 height 8
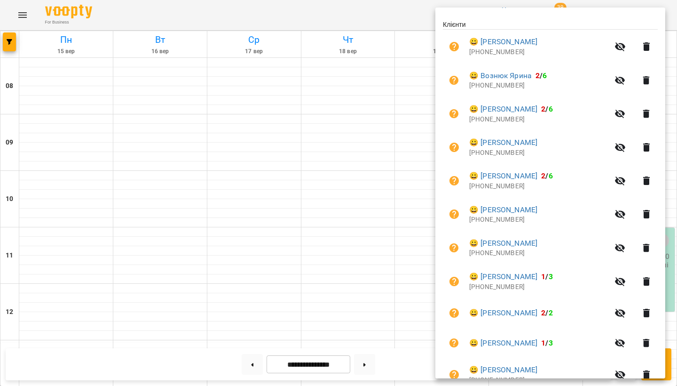
scroll to position [189, 0]
click at [650, 47] on icon "button" at bounding box center [646, 47] width 7 height 8
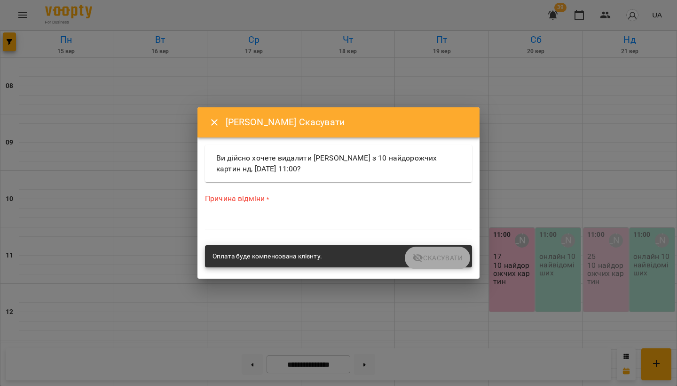
click at [294, 220] on textarea at bounding box center [338, 222] width 267 height 8
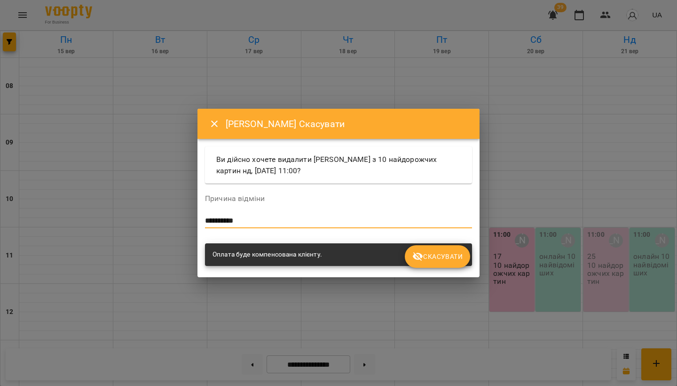
type textarea "**********"
click at [444, 265] on button "Скасувати" at bounding box center [437, 256] width 65 height 23
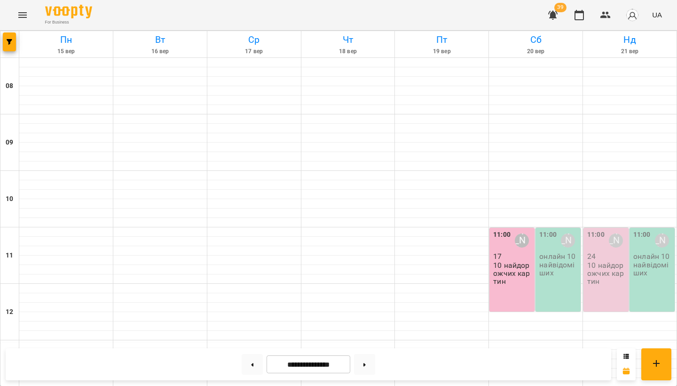
click at [610, 261] on p "10 найдорожчих картин" at bounding box center [606, 273] width 39 height 24
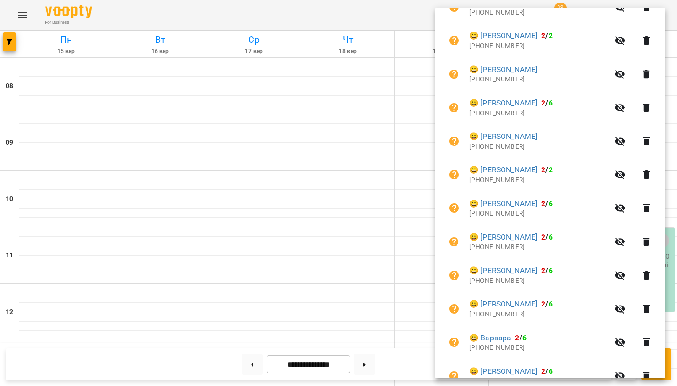
scroll to position [524, 0]
click at [652, 135] on icon "button" at bounding box center [646, 140] width 11 height 11
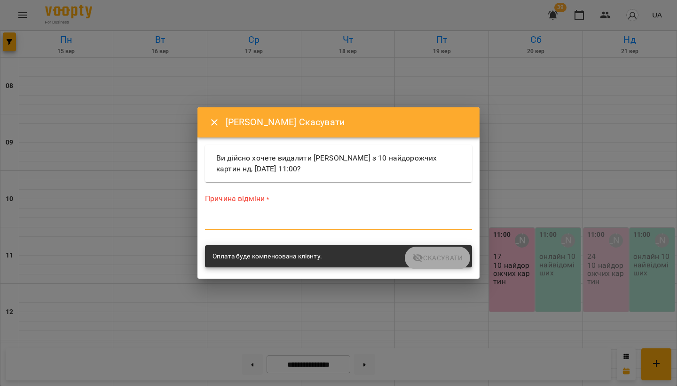
click at [281, 223] on textarea at bounding box center [338, 222] width 267 height 8
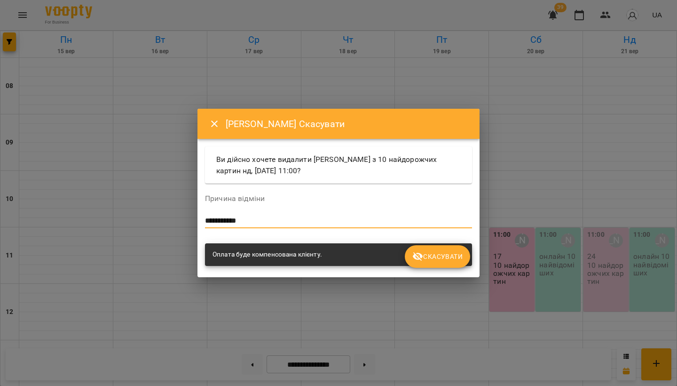
type textarea "**********"
click at [454, 258] on span "Скасувати" at bounding box center [437, 256] width 50 height 11
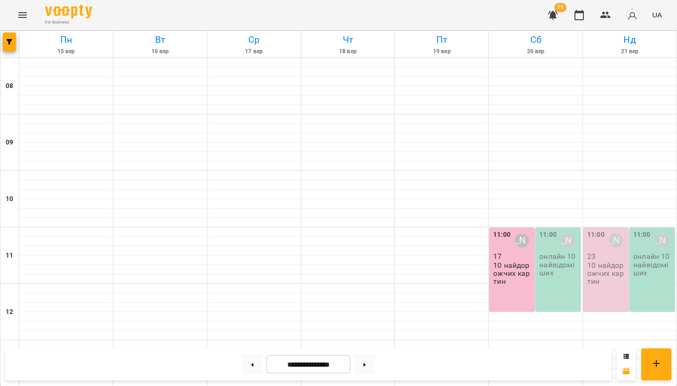
click at [618, 265] on p "10 найдорожчих картин" at bounding box center [606, 273] width 39 height 24
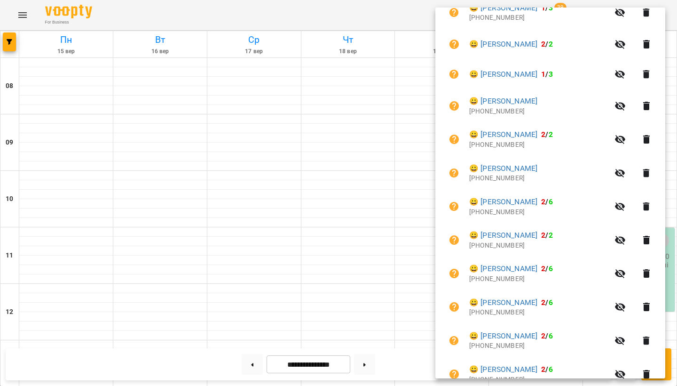
scroll to position [422, 0]
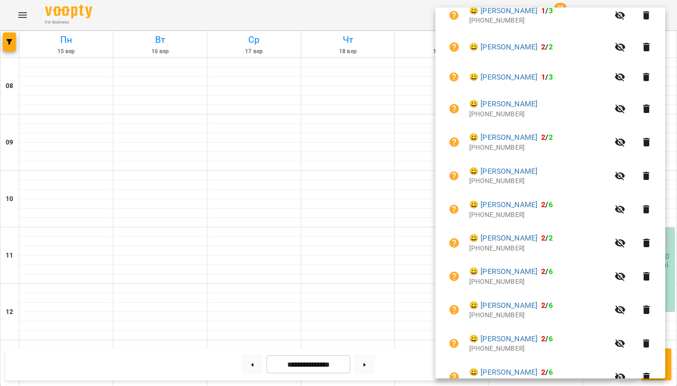
click at [349, 269] on div at bounding box center [338, 193] width 677 height 386
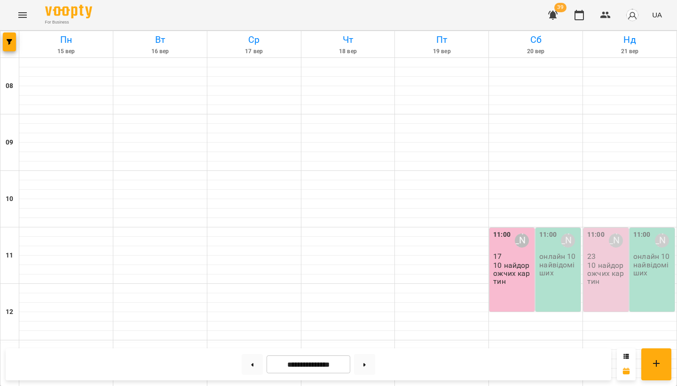
click at [600, 269] on p "10 найдорожчих картин" at bounding box center [606, 273] width 39 height 24
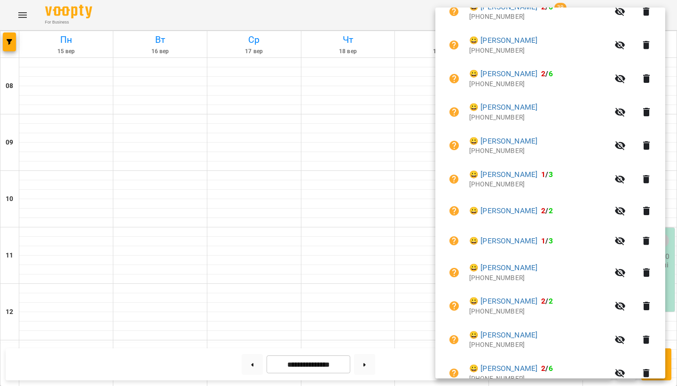
scroll to position [261, 0]
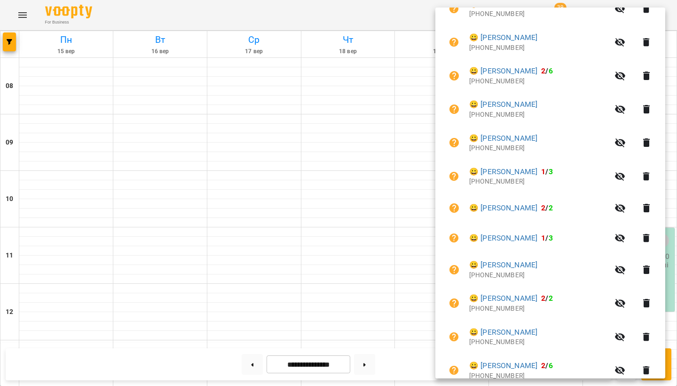
click at [650, 234] on icon "button" at bounding box center [646, 238] width 7 height 8
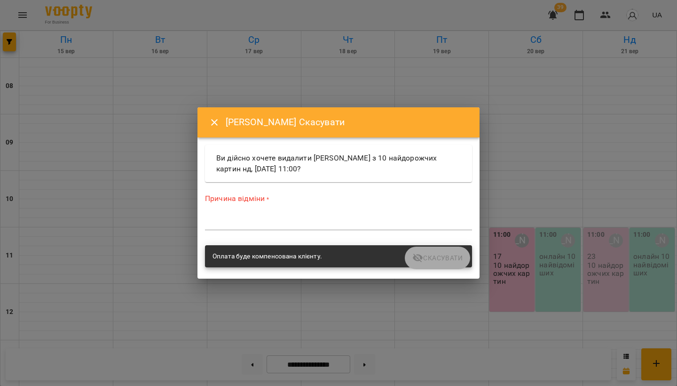
click at [282, 221] on textarea at bounding box center [338, 222] width 267 height 8
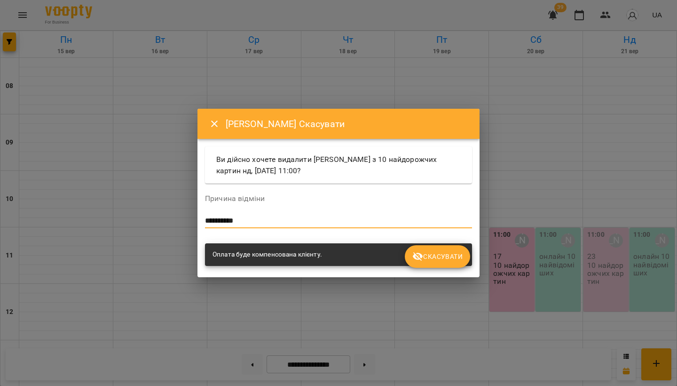
type textarea "**********"
click at [437, 256] on span "Скасувати" at bounding box center [437, 256] width 50 height 11
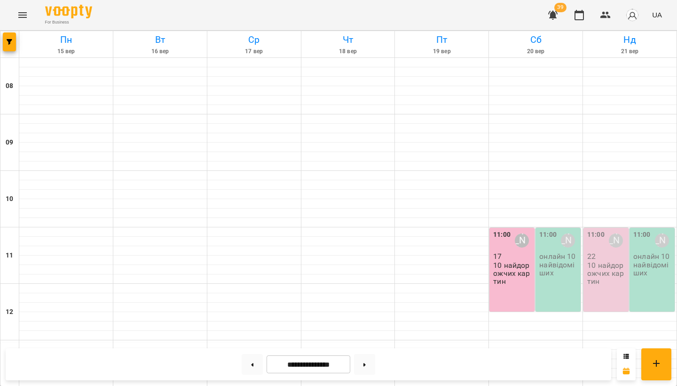
click at [610, 261] on p "10 найдорожчих картин" at bounding box center [606, 273] width 39 height 24
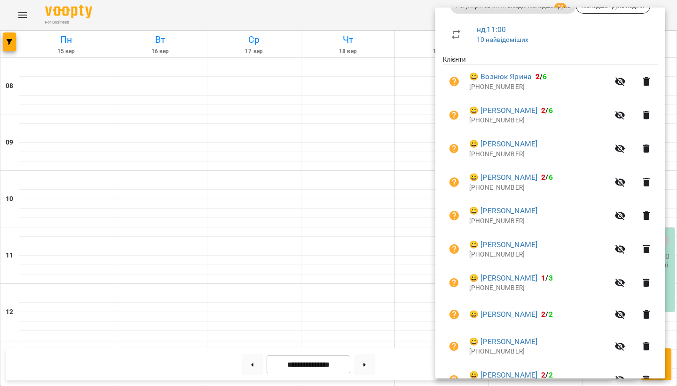
scroll to position [157, 0]
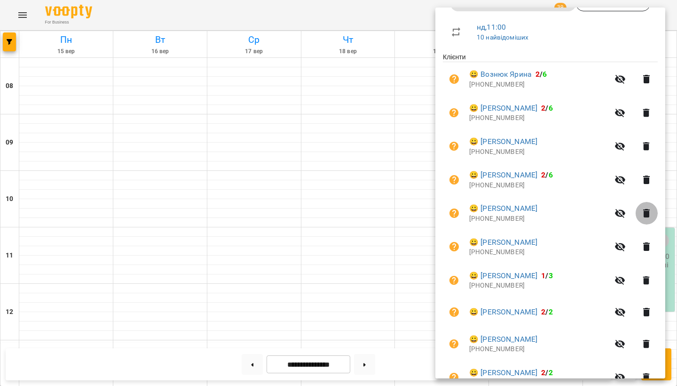
click at [650, 209] on icon "button" at bounding box center [646, 213] width 7 height 8
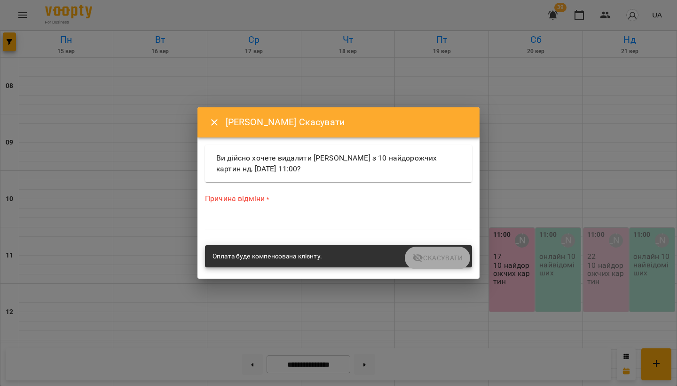
click at [263, 218] on textarea at bounding box center [338, 222] width 267 height 8
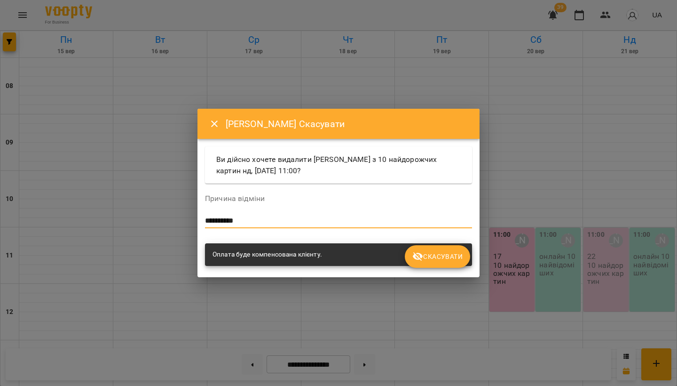
type textarea "**********"
click at [457, 253] on span "Скасувати" at bounding box center [437, 256] width 50 height 11
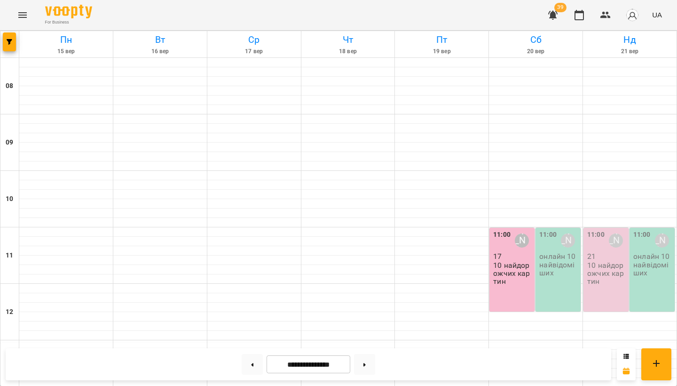
click at [607, 261] on p "10 найдорожчих картин" at bounding box center [606, 273] width 39 height 24
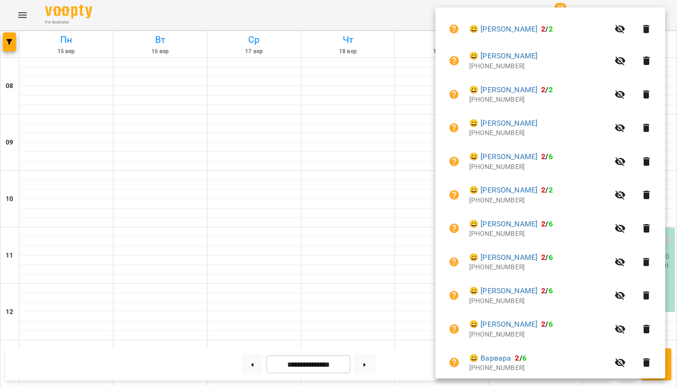
scroll to position [409, 0]
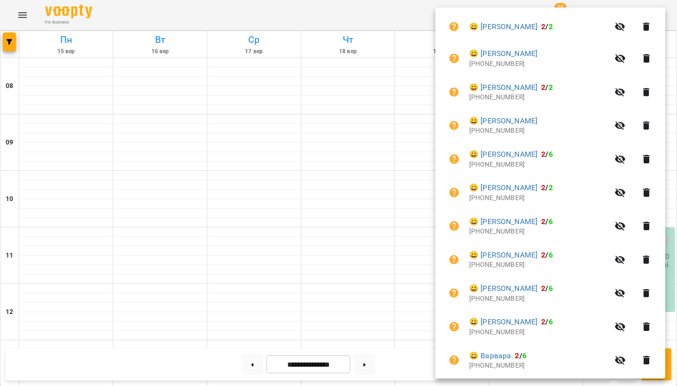
click at [647, 220] on icon "button" at bounding box center [646, 225] width 11 height 11
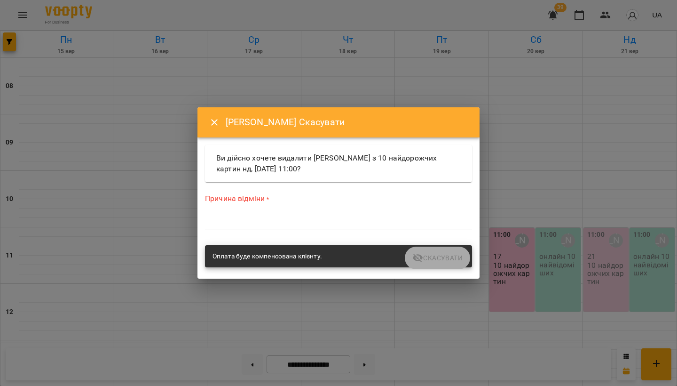
click at [280, 222] on textarea at bounding box center [338, 222] width 267 height 8
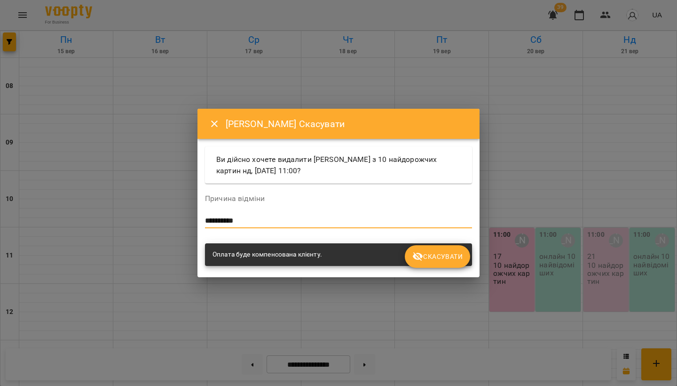
type textarea "**********"
click at [440, 253] on span "Скасувати" at bounding box center [437, 256] width 50 height 11
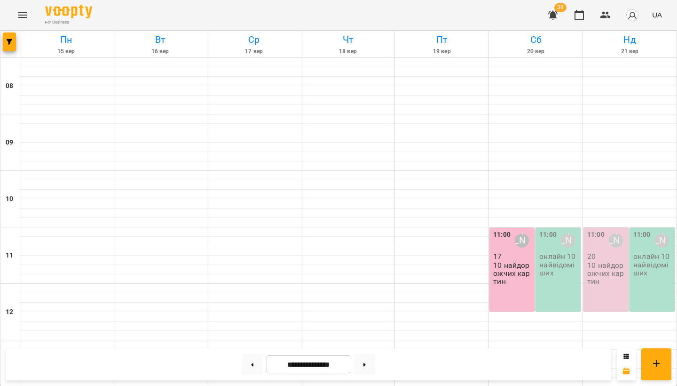
click at [599, 261] on p "10 найдорожчих картин" at bounding box center [606, 273] width 39 height 24
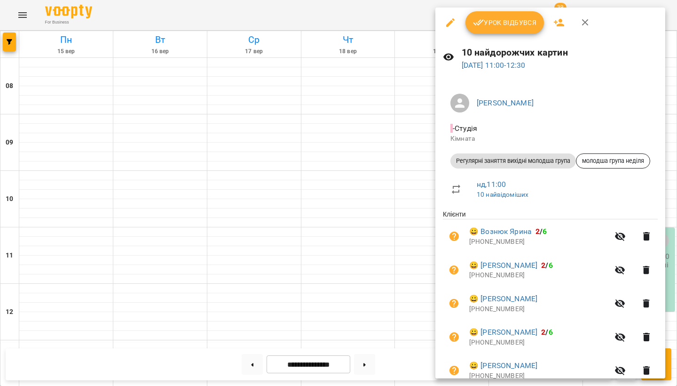
click at [552, 20] on button "button" at bounding box center [559, 22] width 23 height 23
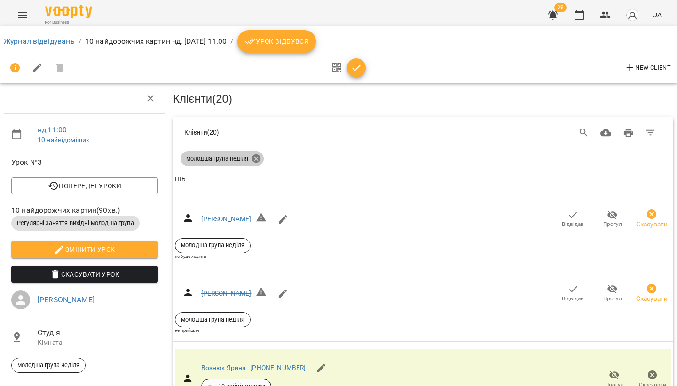
click at [261, 160] on icon at bounding box center [256, 158] width 10 height 10
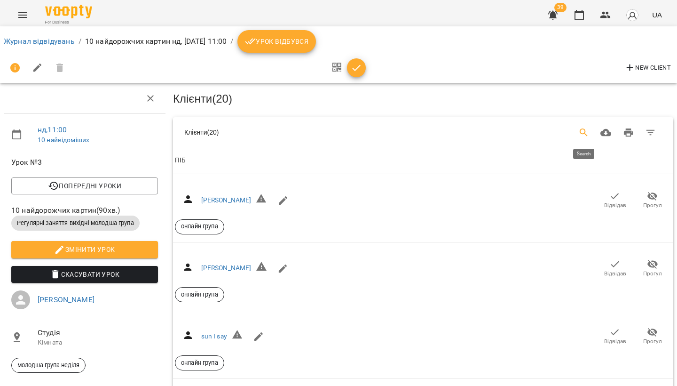
click at [585, 133] on icon "Search" at bounding box center [583, 132] width 11 height 11
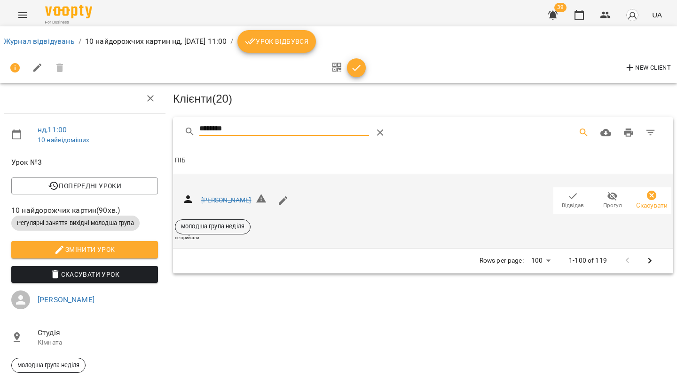
type input "********"
click at [575, 195] on icon "button" at bounding box center [572, 195] width 11 height 11
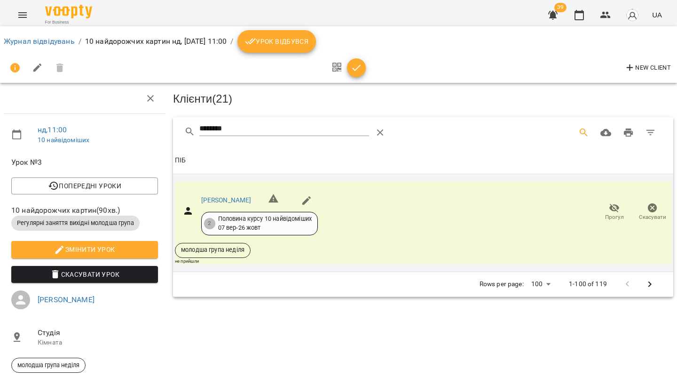
click at [22, 11] on icon "Menu" at bounding box center [22, 14] width 11 height 11
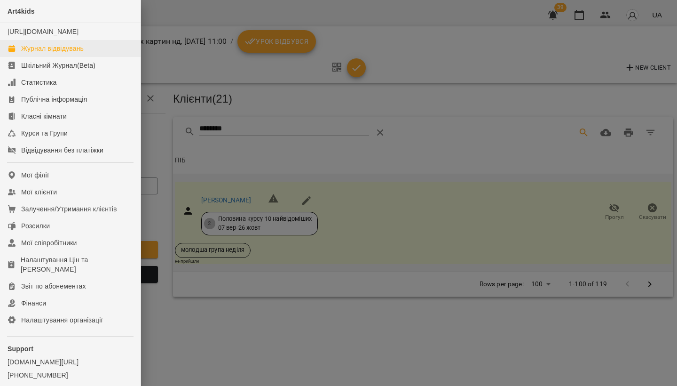
click at [37, 53] on div "Журнал відвідувань" at bounding box center [52, 48] width 63 height 9
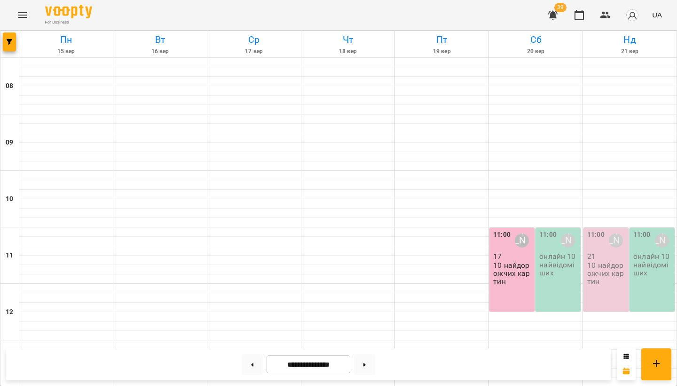
click at [601, 276] on p "10 найдорожчих картин" at bounding box center [606, 273] width 39 height 24
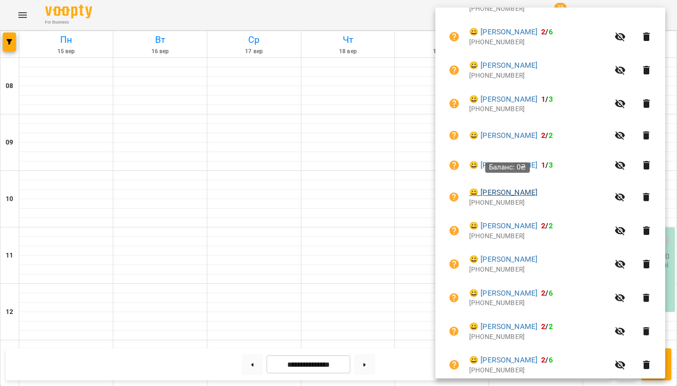
scroll to position [314, 0]
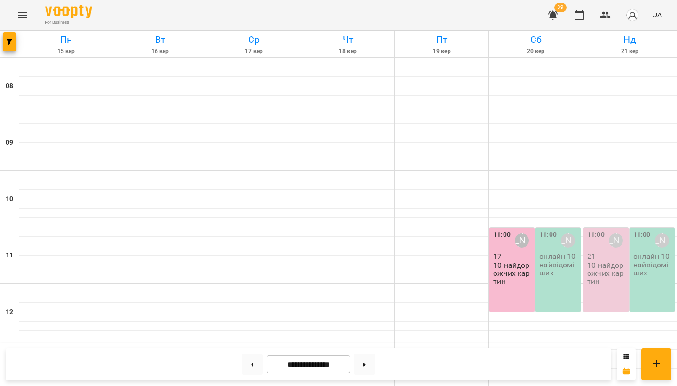
click at [604, 276] on p "10 найдорожчих картин" at bounding box center [606, 273] width 39 height 24
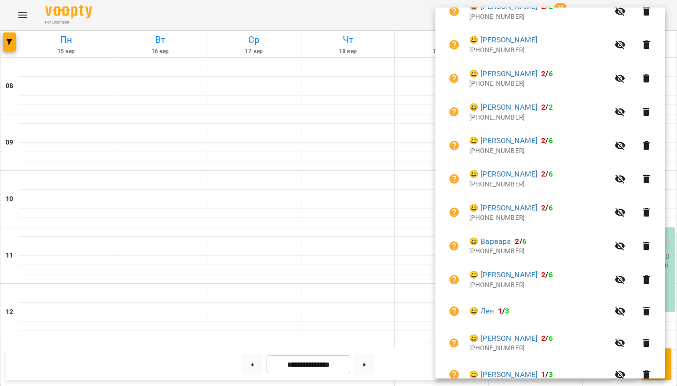
scroll to position [532, 0]
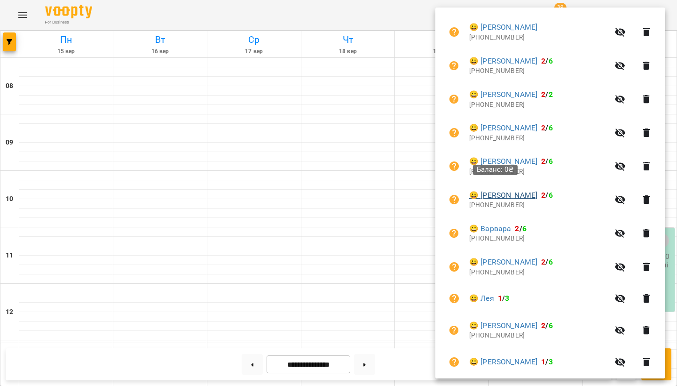
click at [513, 189] on link "😀 Дамер Кіра" at bounding box center [503, 194] width 68 height 11
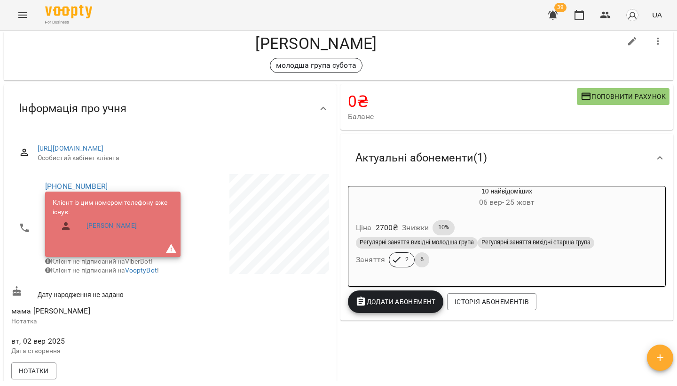
scroll to position [21, 0]
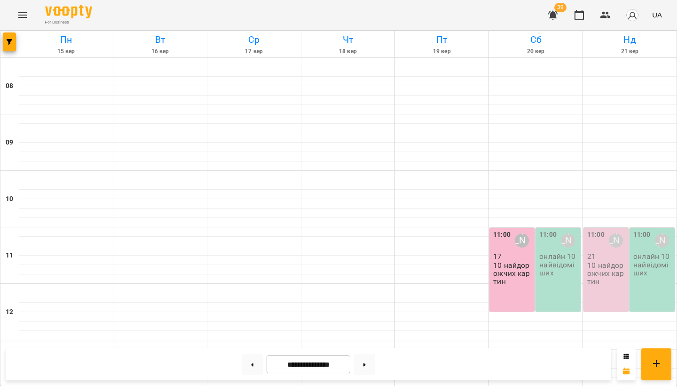
click at [602, 274] on p "10 найдорожчих картин" at bounding box center [606, 273] width 39 height 24
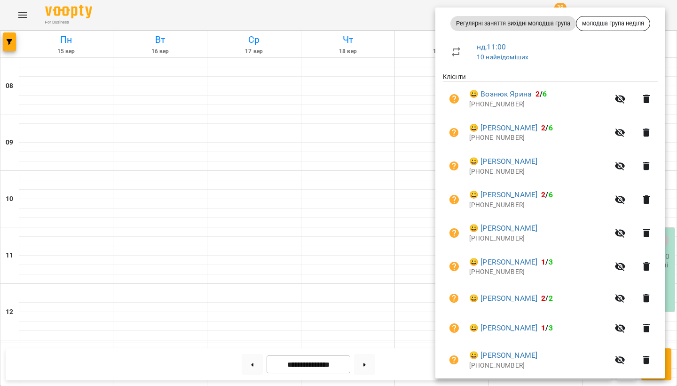
scroll to position [136, 0]
click at [320, 178] on div at bounding box center [338, 193] width 677 height 386
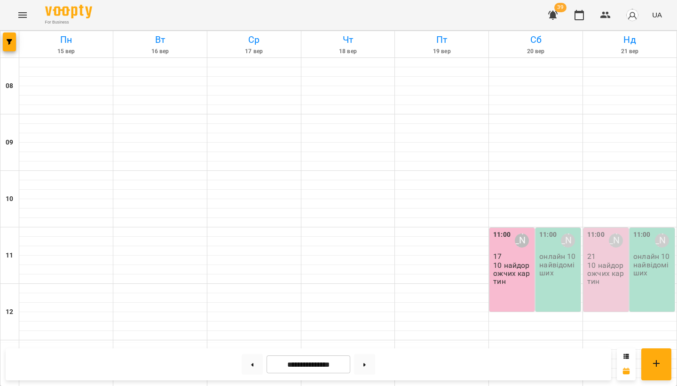
click at [603, 269] on p "10 найдорожчих картин" at bounding box center [606, 273] width 39 height 24
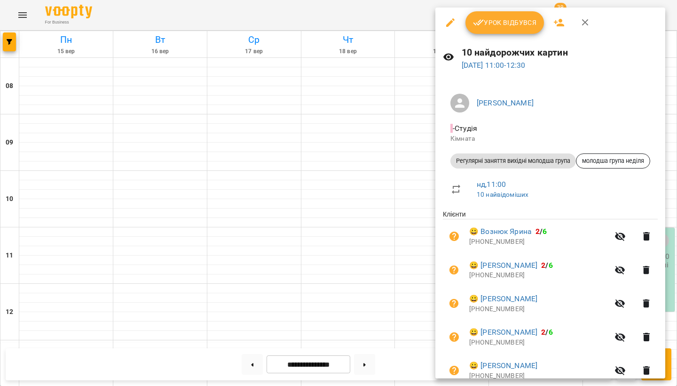
click at [504, 27] on span "Урок відбувся" at bounding box center [505, 22] width 64 height 11
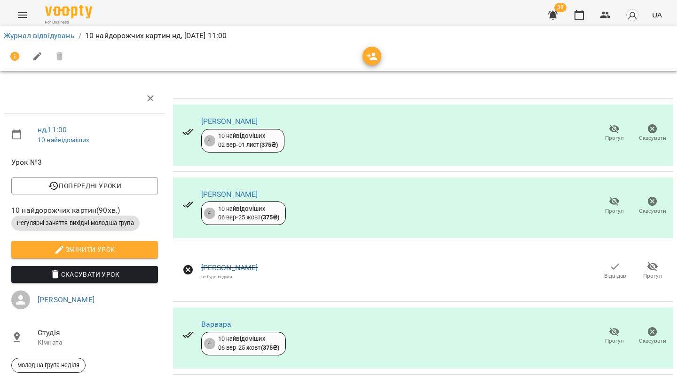
click at [554, 15] on icon "button" at bounding box center [552, 15] width 9 height 9
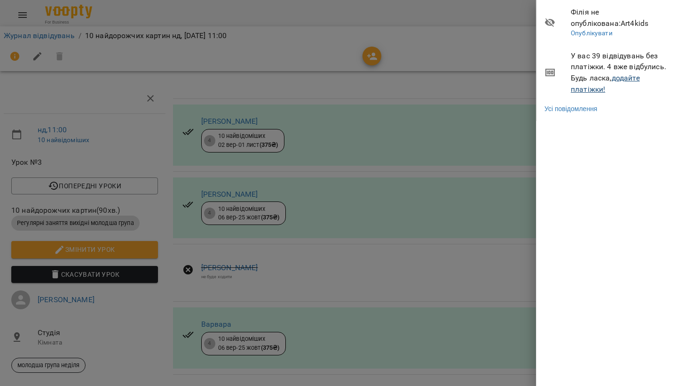
click at [632, 73] on link "додайте платіжки!" at bounding box center [605, 83] width 69 height 20
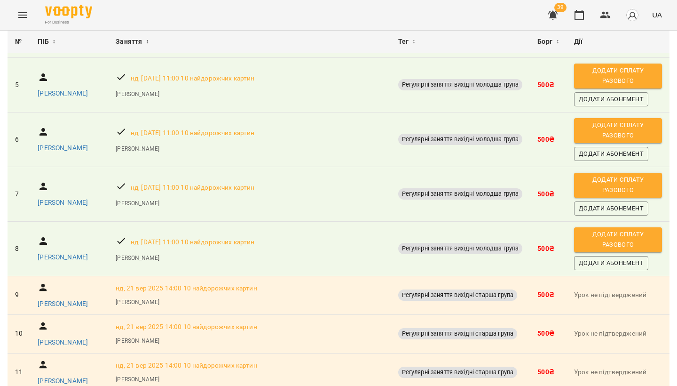
scroll to position [310, 0]
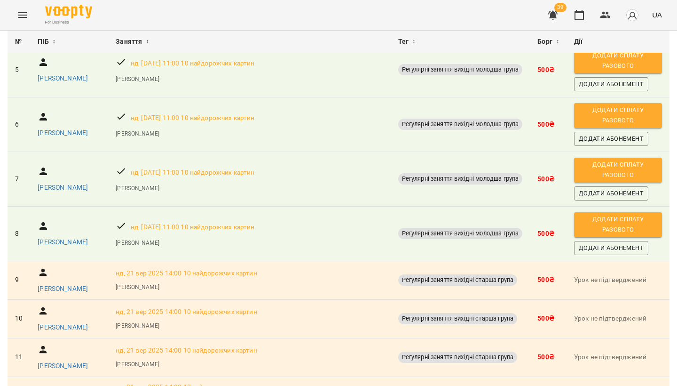
click at [645, 126] on span "Додати сплату разового" at bounding box center [618, 115] width 79 height 21
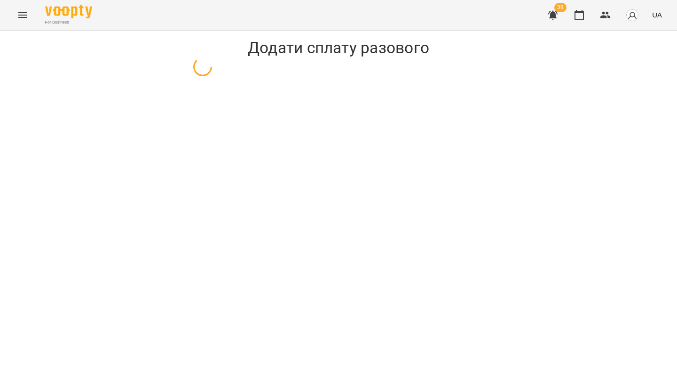
select select "**********"
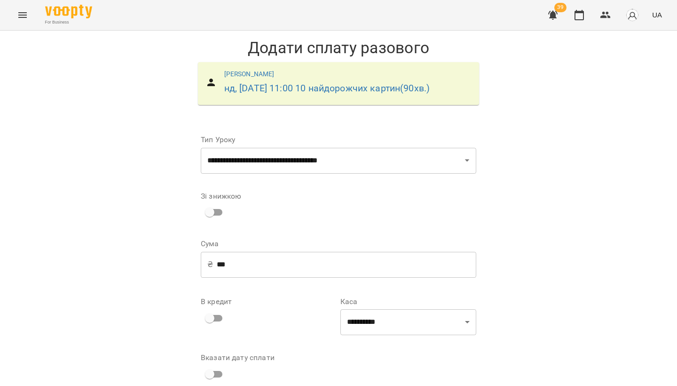
click at [371, 298] on label "Каса" at bounding box center [408, 302] width 136 height 8
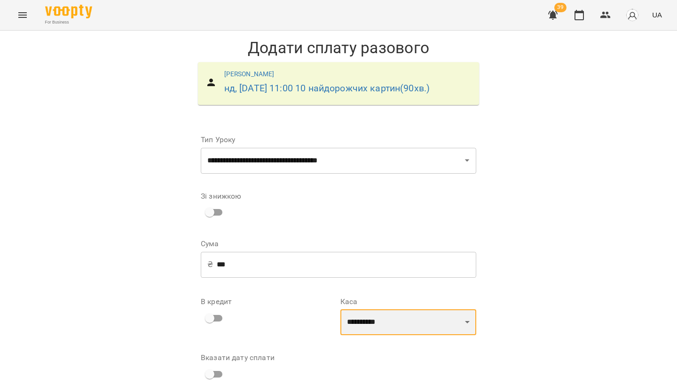
select select "****"
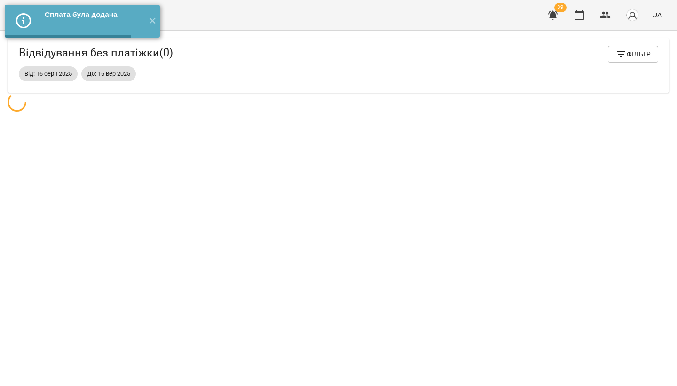
scroll to position [31, 0]
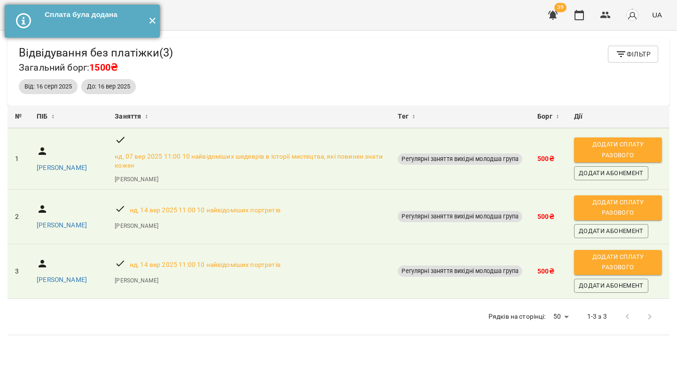
click at [155, 21] on button "✕" at bounding box center [152, 21] width 16 height 33
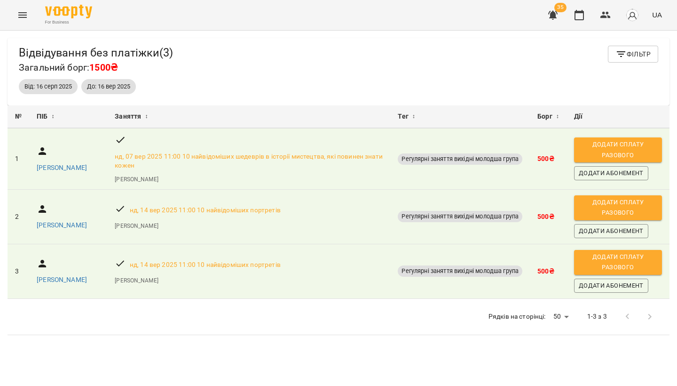
click at [553, 25] on button "button" at bounding box center [553, 15] width 23 height 23
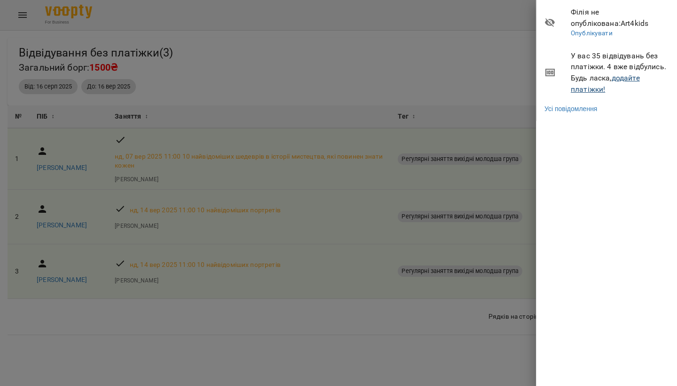
click at [632, 73] on link "додайте платіжки!" at bounding box center [605, 83] width 69 height 20
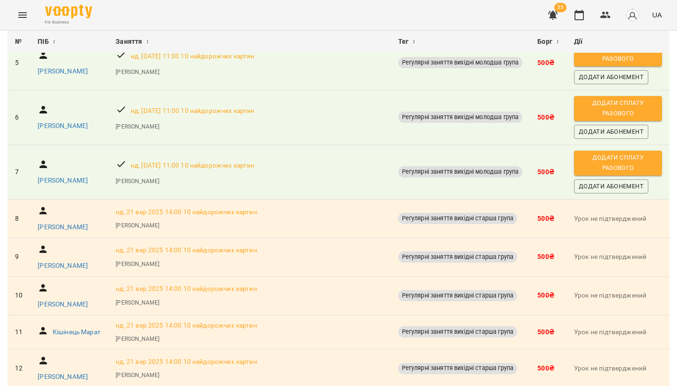
scroll to position [323, 0]
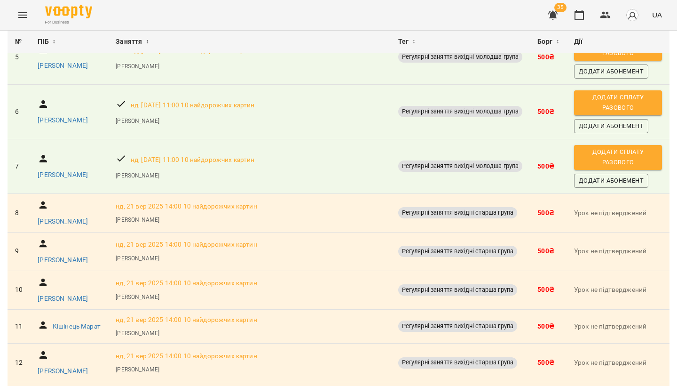
click at [627, 113] on span "Додати сплату разового" at bounding box center [618, 102] width 79 height 21
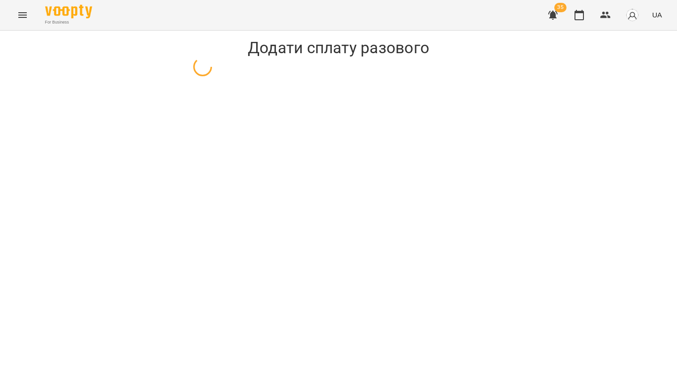
select select "**********"
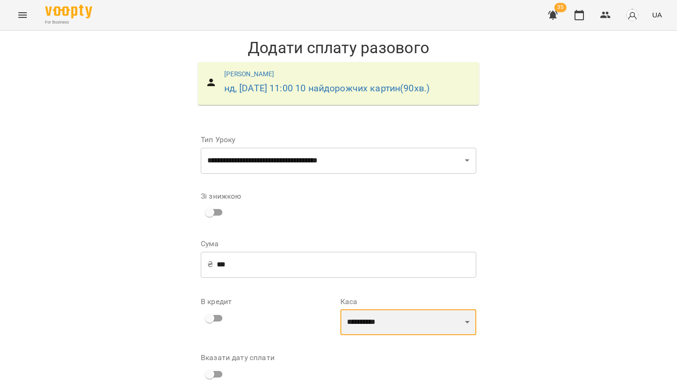
select select "****"
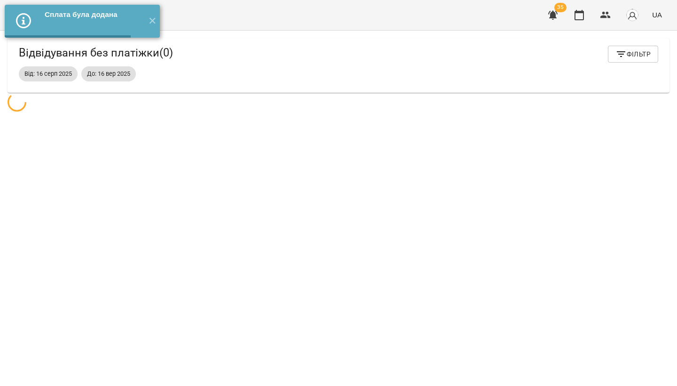
scroll to position [31, 0]
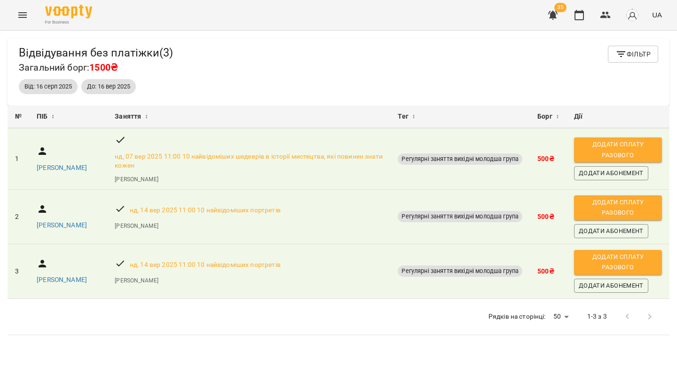
click at [560, 16] on button "button" at bounding box center [553, 15] width 23 height 23
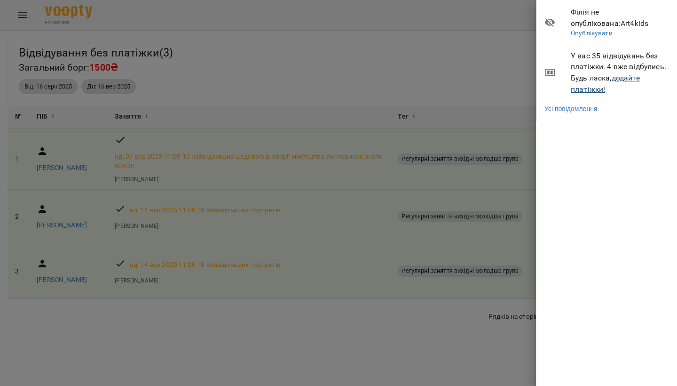
click at [625, 76] on link "додайте платіжки!" at bounding box center [605, 83] width 69 height 20
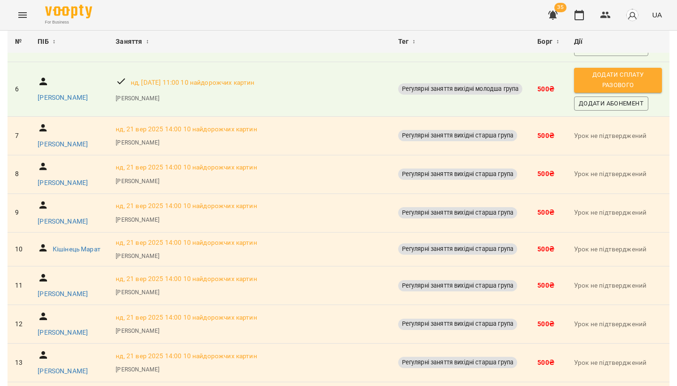
scroll to position [346, 0]
click at [641, 90] on span "Додати сплату разового" at bounding box center [618, 79] width 79 height 21
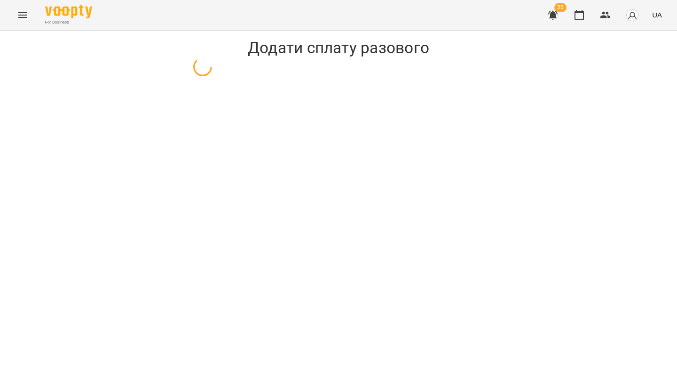
select select "**********"
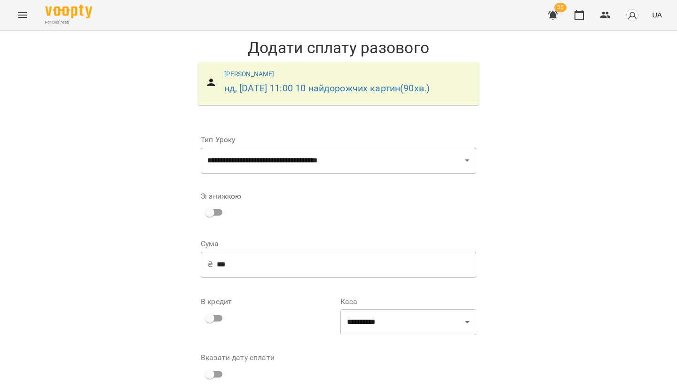
click at [231, 260] on input "***" at bounding box center [347, 264] width 260 height 26
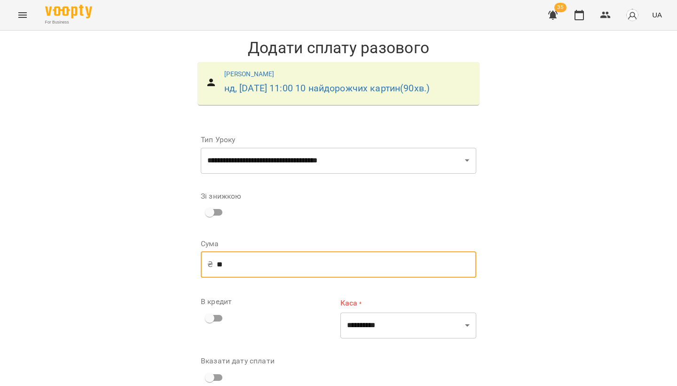
type input "*"
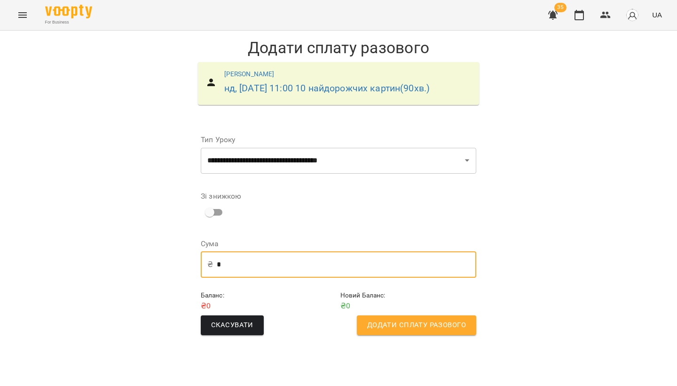
type input "*"
click at [388, 315] on button "Додати сплату разового" at bounding box center [416, 325] width 119 height 20
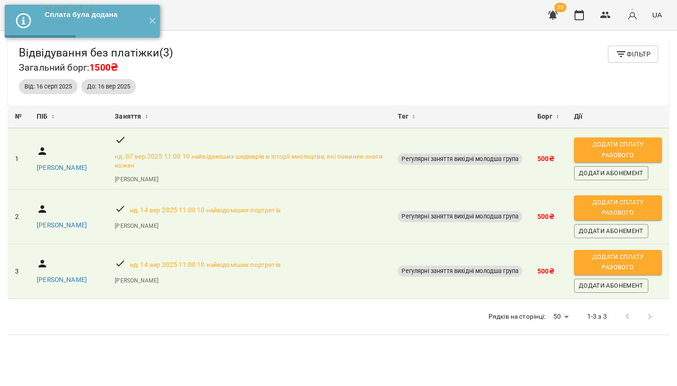
click at [558, 14] on icon "button" at bounding box center [552, 15] width 9 height 9
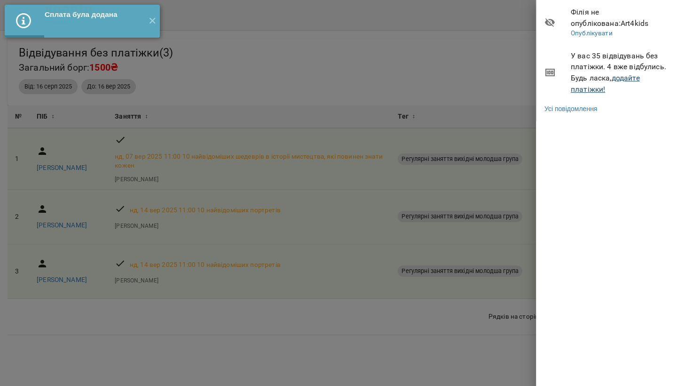
click at [620, 78] on link "додайте платіжки!" at bounding box center [605, 83] width 69 height 20
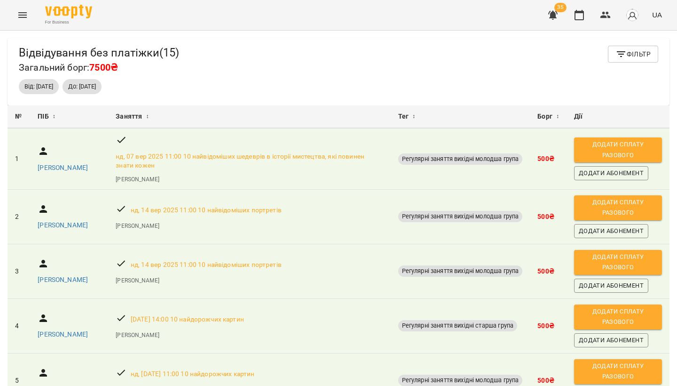
click at [22, 13] on icon "Menu" at bounding box center [22, 15] width 8 height 6
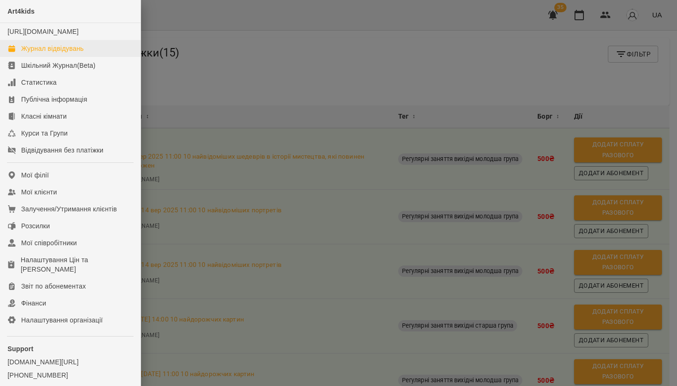
click at [35, 53] on div "Журнал відвідувань" at bounding box center [52, 48] width 63 height 9
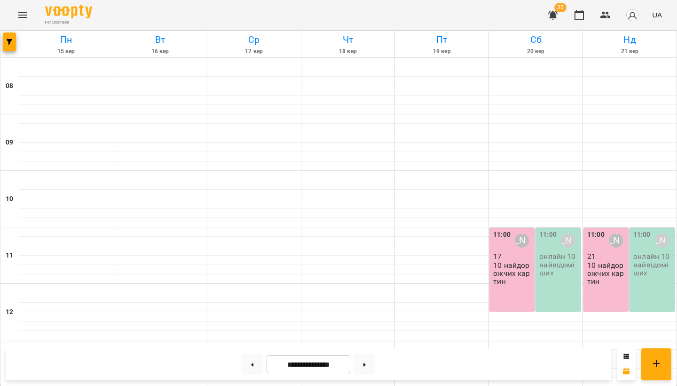
click at [598, 259] on p "21" at bounding box center [606, 256] width 39 height 8
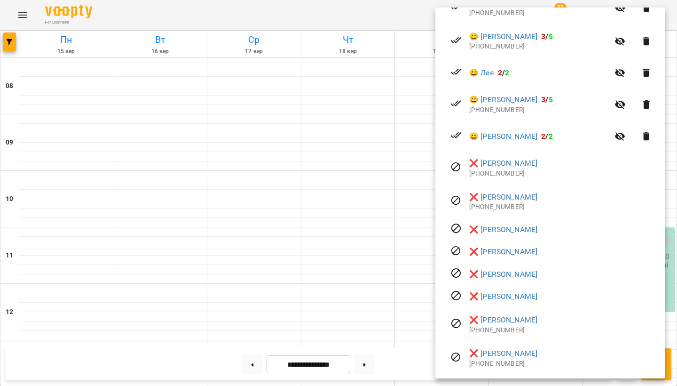
scroll to position [757, 0]
click at [294, 201] on div at bounding box center [338, 193] width 677 height 386
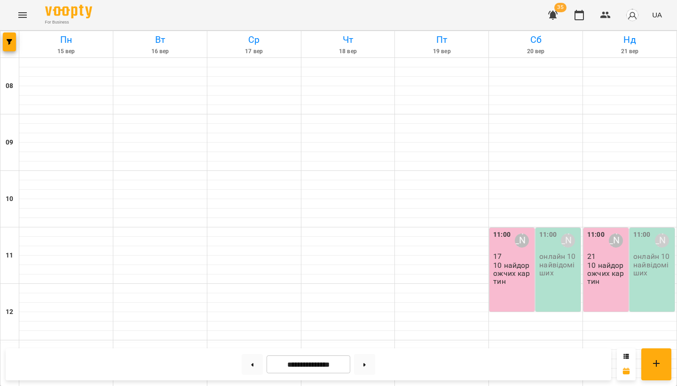
click at [22, 15] on icon "Menu" at bounding box center [22, 14] width 11 height 11
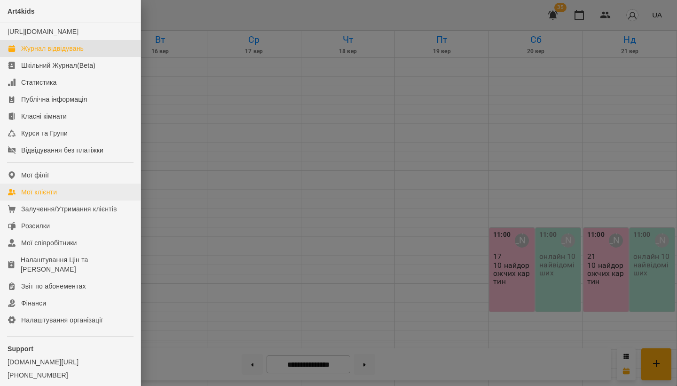
click at [55, 197] on div "Мої клієнти" at bounding box center [39, 191] width 36 height 9
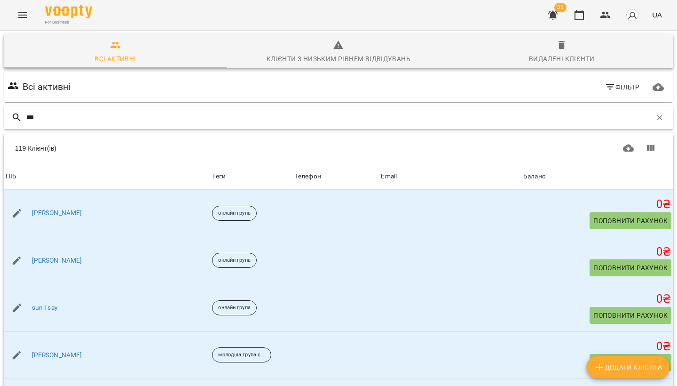
type input "****"
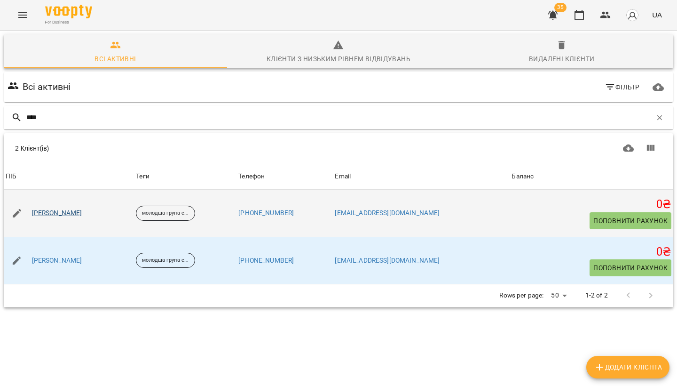
drag, startPoint x: 231, startPoint y: 117, endPoint x: 50, endPoint y: 213, distance: 205.7
click at [50, 213] on link "Ігнатов Максим" at bounding box center [57, 212] width 50 height 9
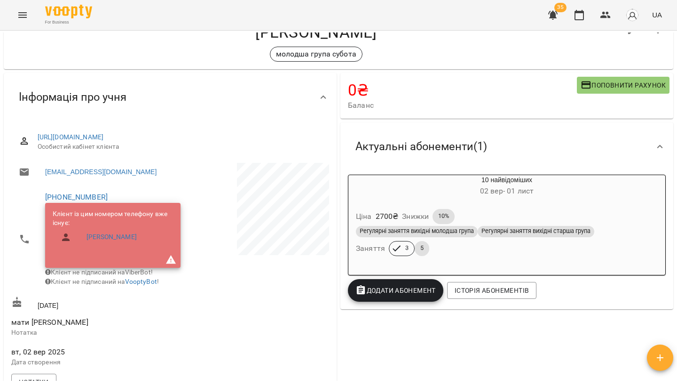
scroll to position [35, 0]
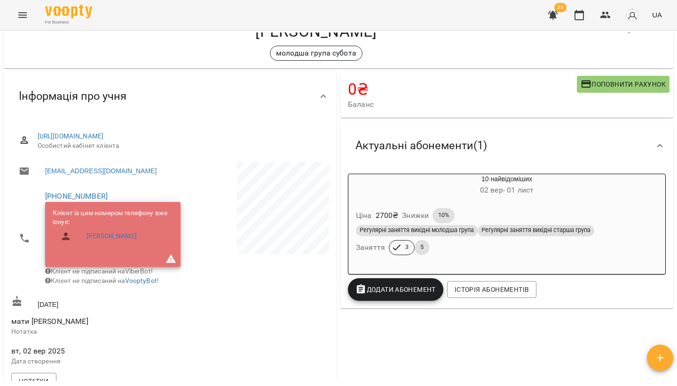
click at [23, 15] on icon "Menu" at bounding box center [22, 15] width 8 height 6
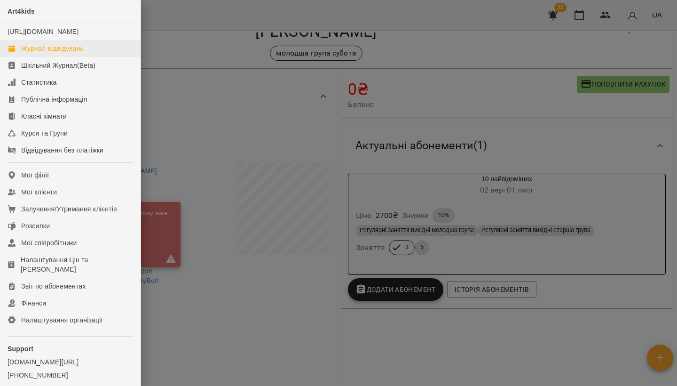
click at [37, 53] on div "Журнал відвідувань" at bounding box center [52, 48] width 63 height 9
